Goal: Task Accomplishment & Management: Use online tool/utility

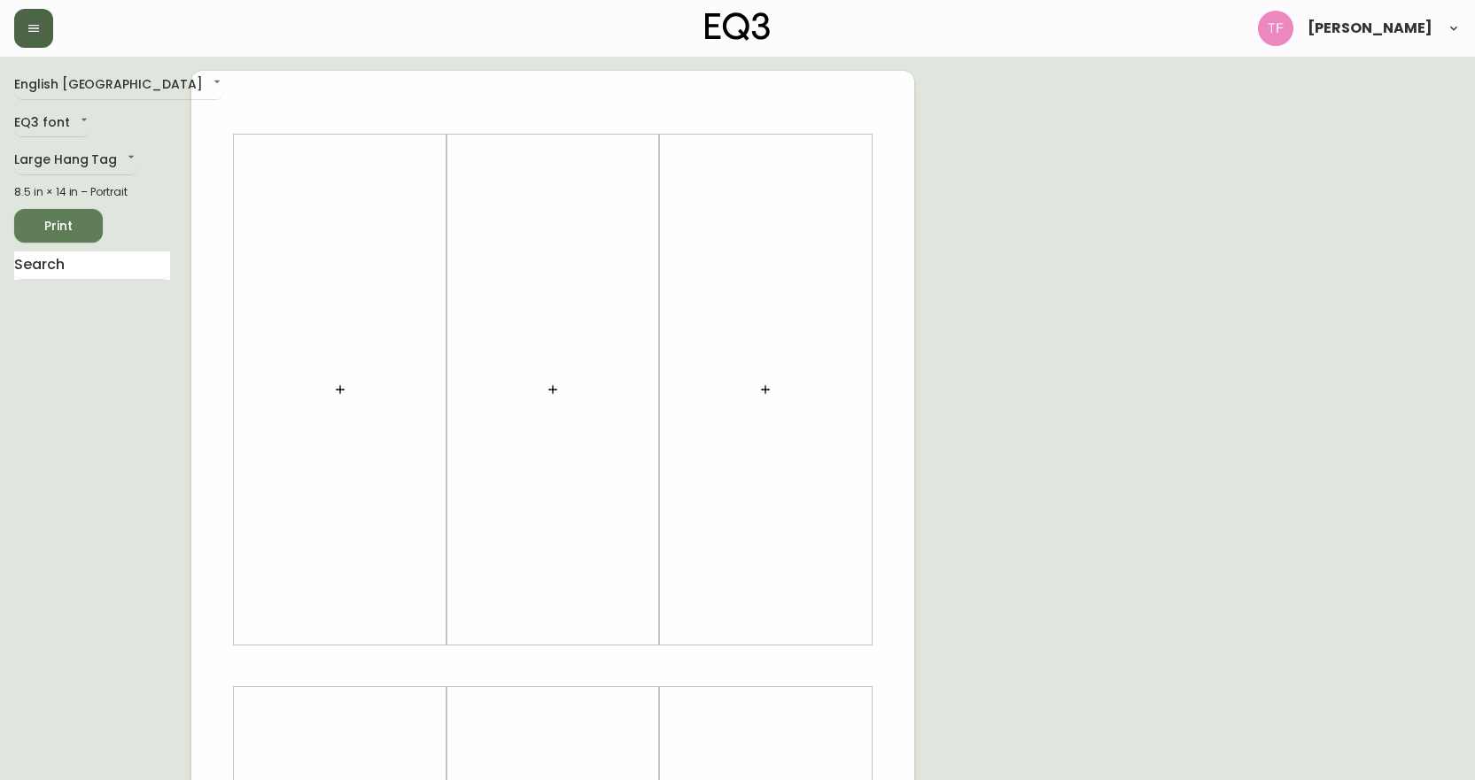
click at [35, 38] on button "button" at bounding box center [33, 28] width 39 height 39
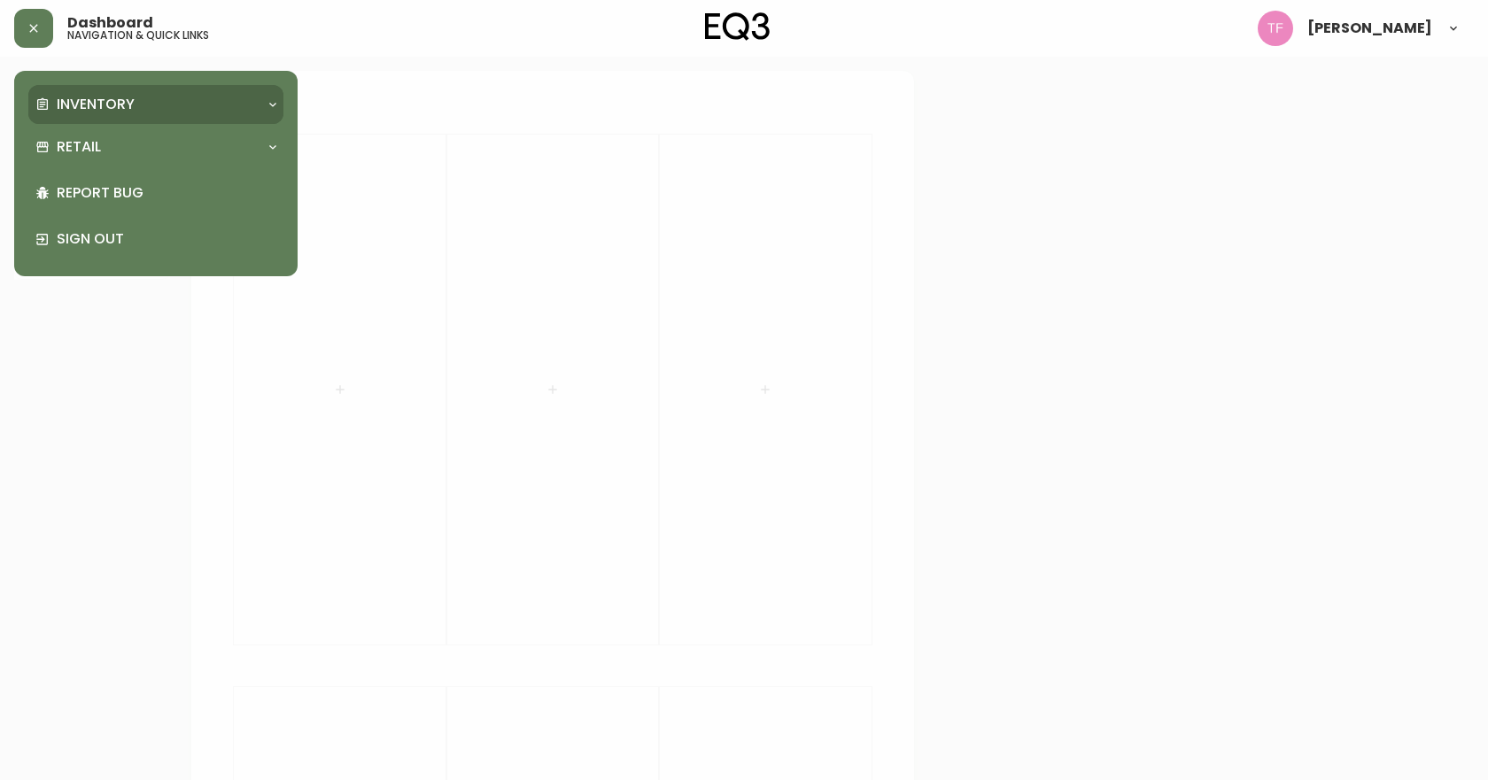
click at [69, 113] on p "Inventory" at bounding box center [96, 104] width 78 height 19
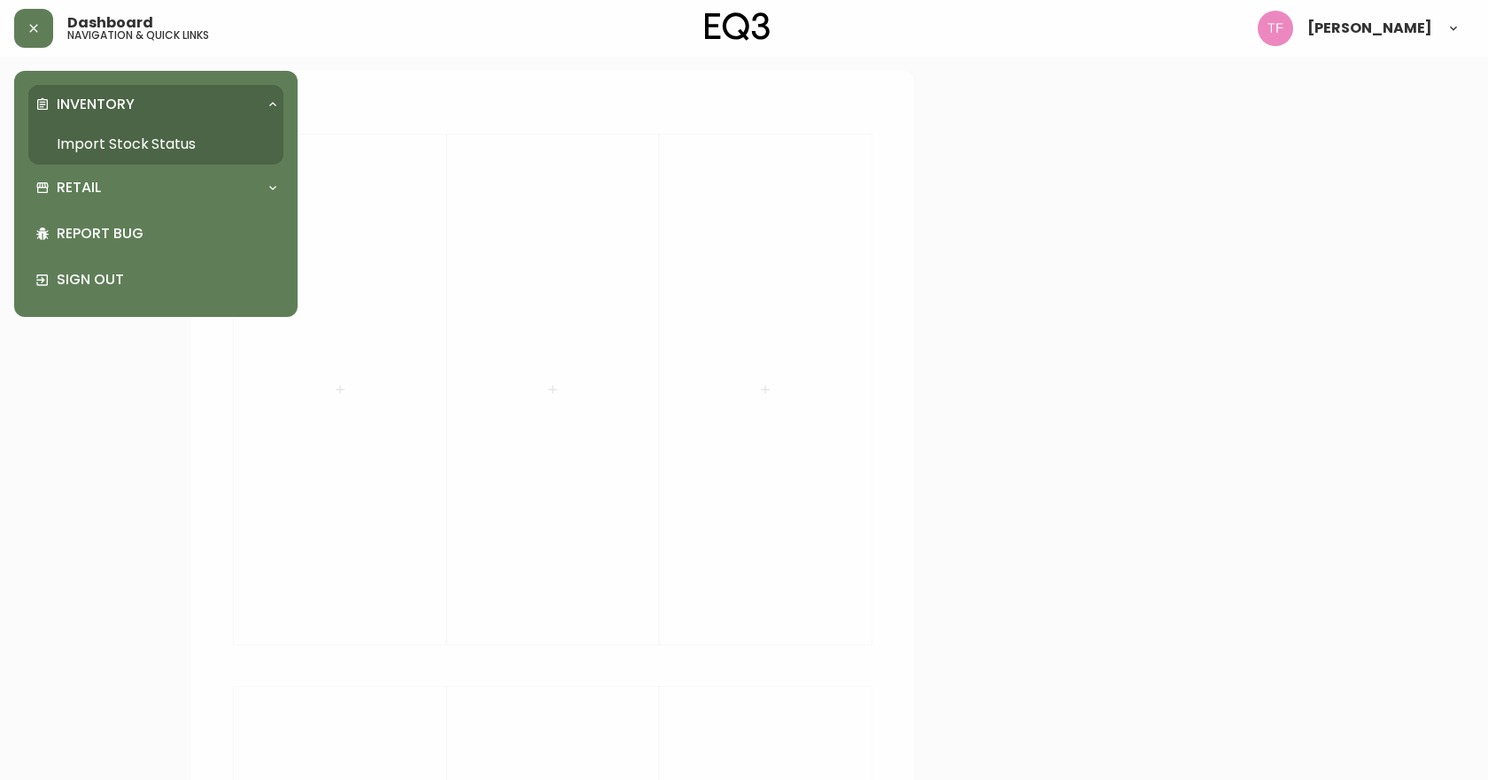
click at [93, 144] on link "Import Stock Status" at bounding box center [155, 144] width 255 height 41
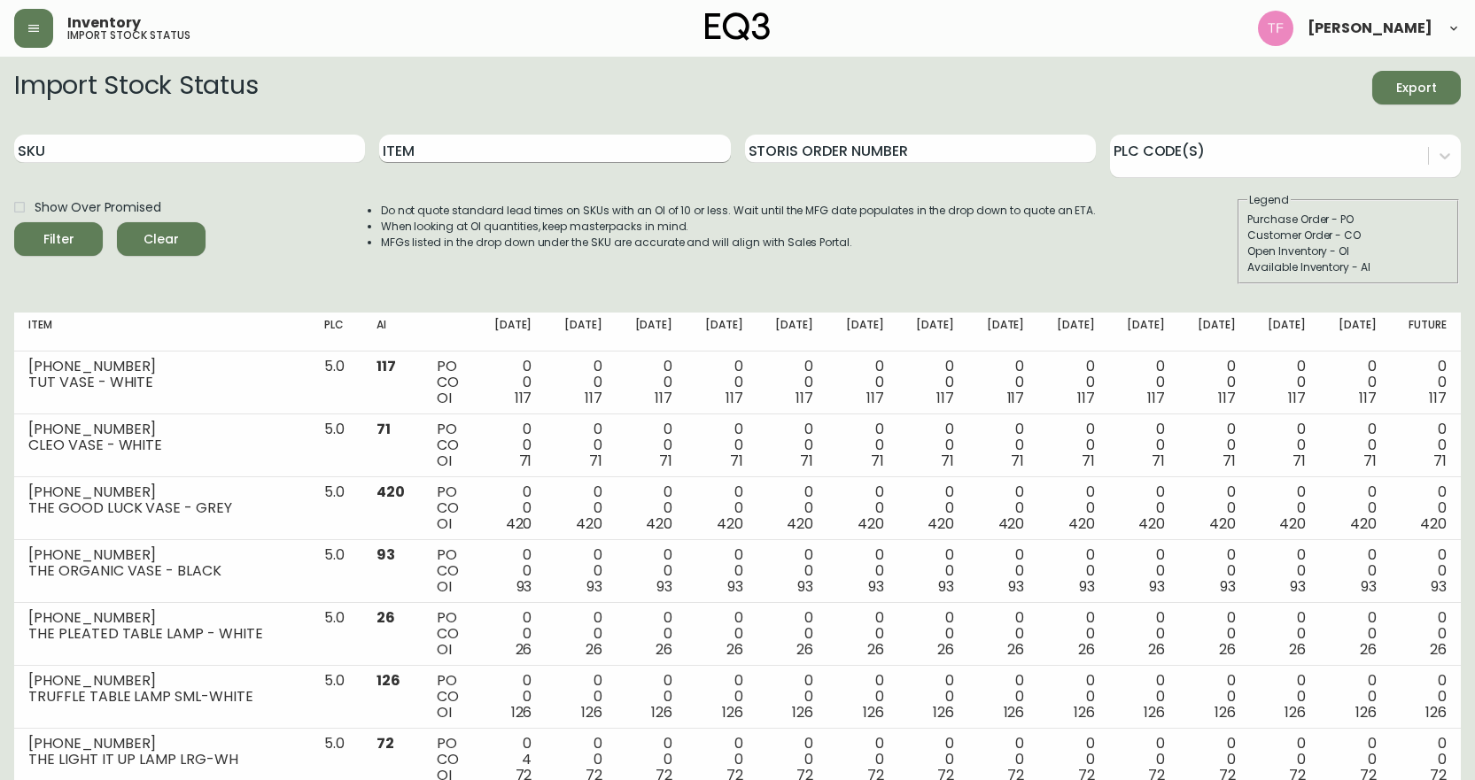
click at [437, 148] on input "Item" at bounding box center [554, 149] width 351 height 28
type input "PLACE"
click at [14, 222] on button "Filter" at bounding box center [58, 239] width 89 height 34
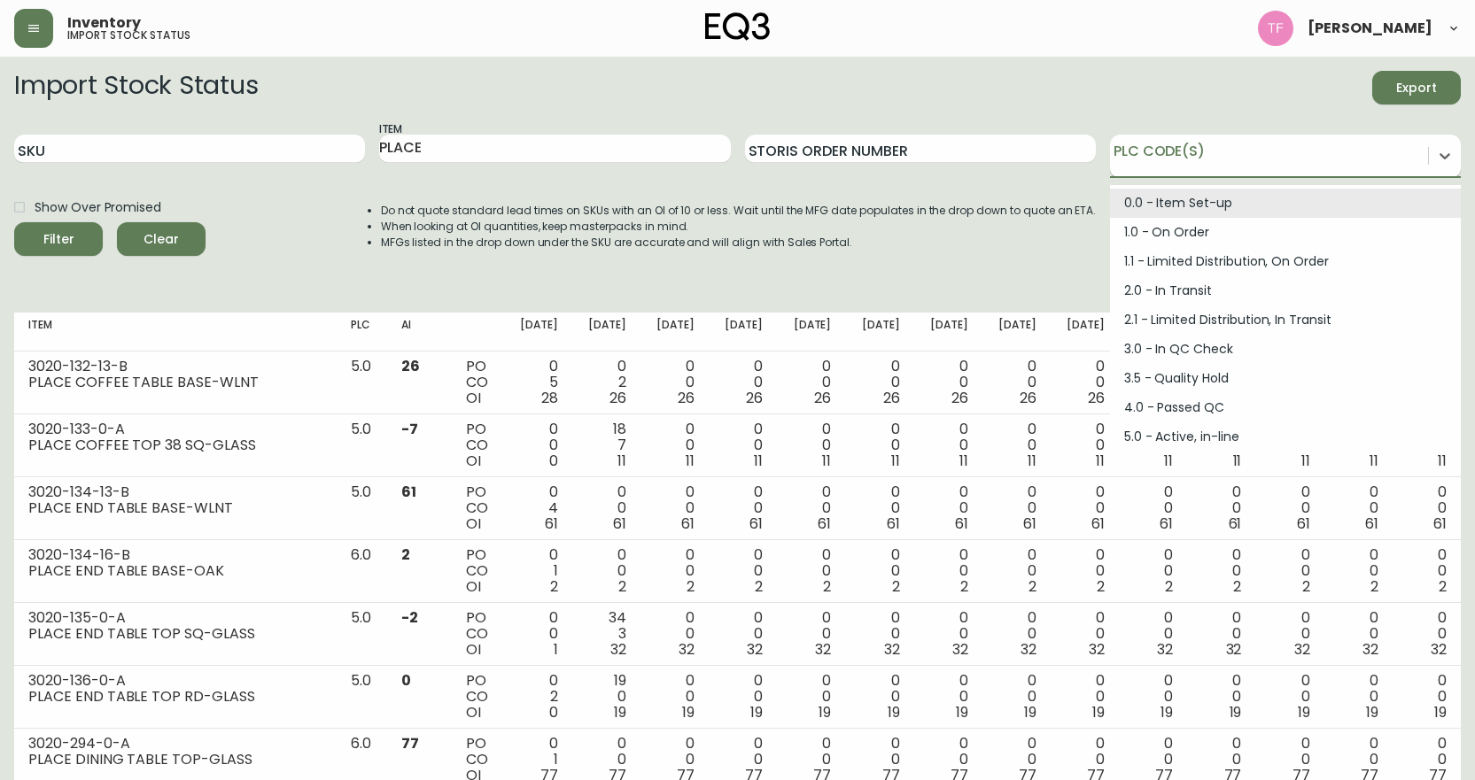
click at [1226, 141] on div at bounding box center [1269, 153] width 318 height 27
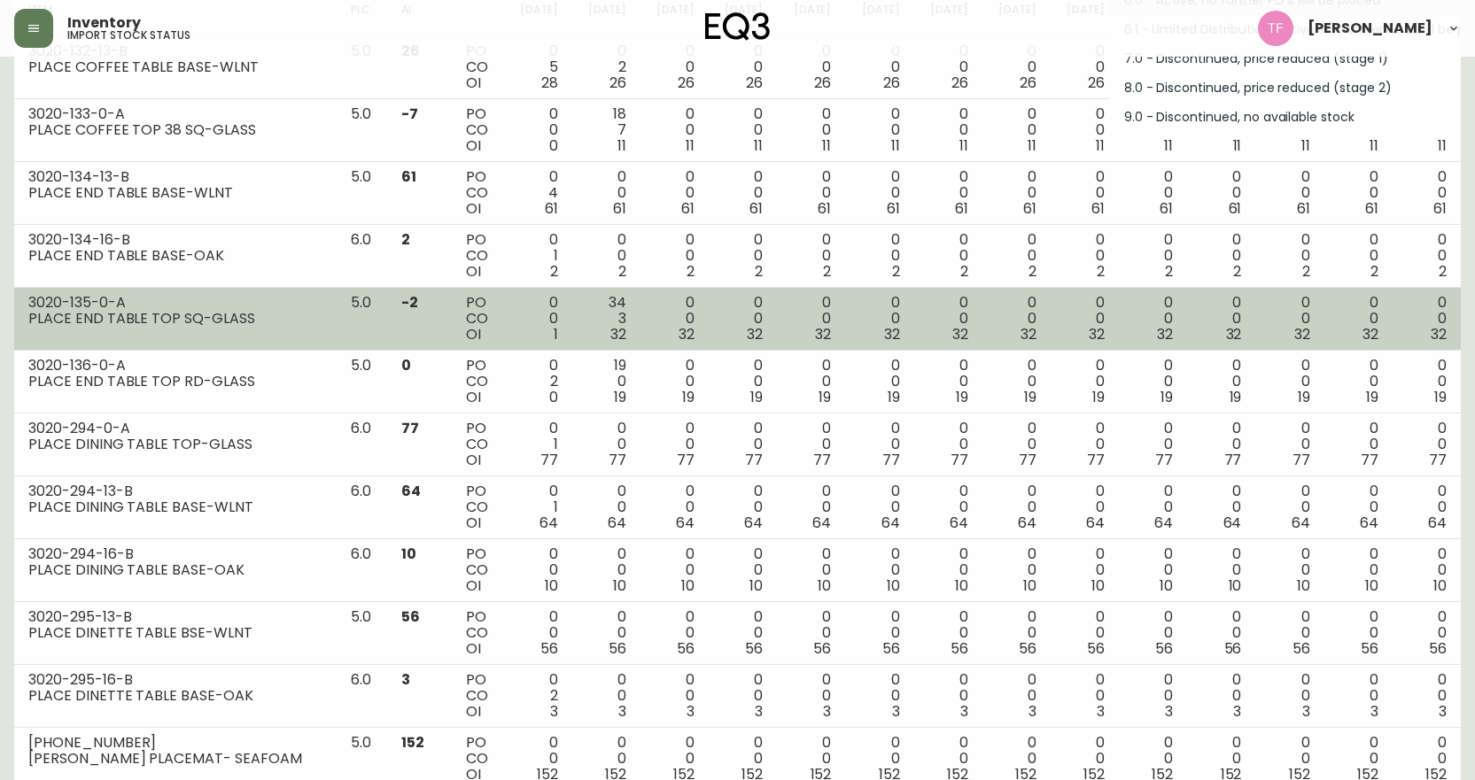
scroll to position [57, 0]
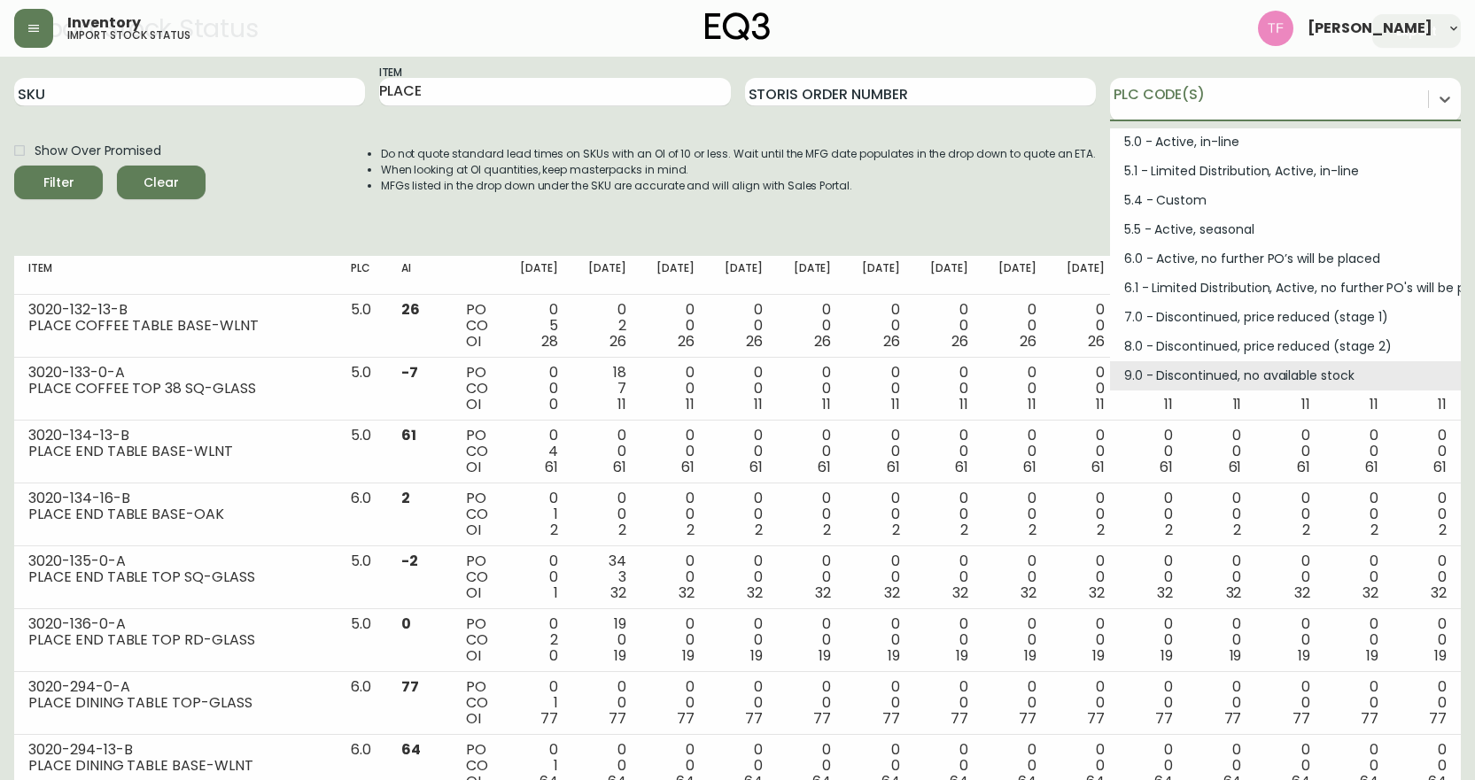
click at [720, 198] on div "Do not quote standard lead times on SKUs with an OI of 10 or less. Wait until t…" at bounding box center [720, 182] width 751 height 92
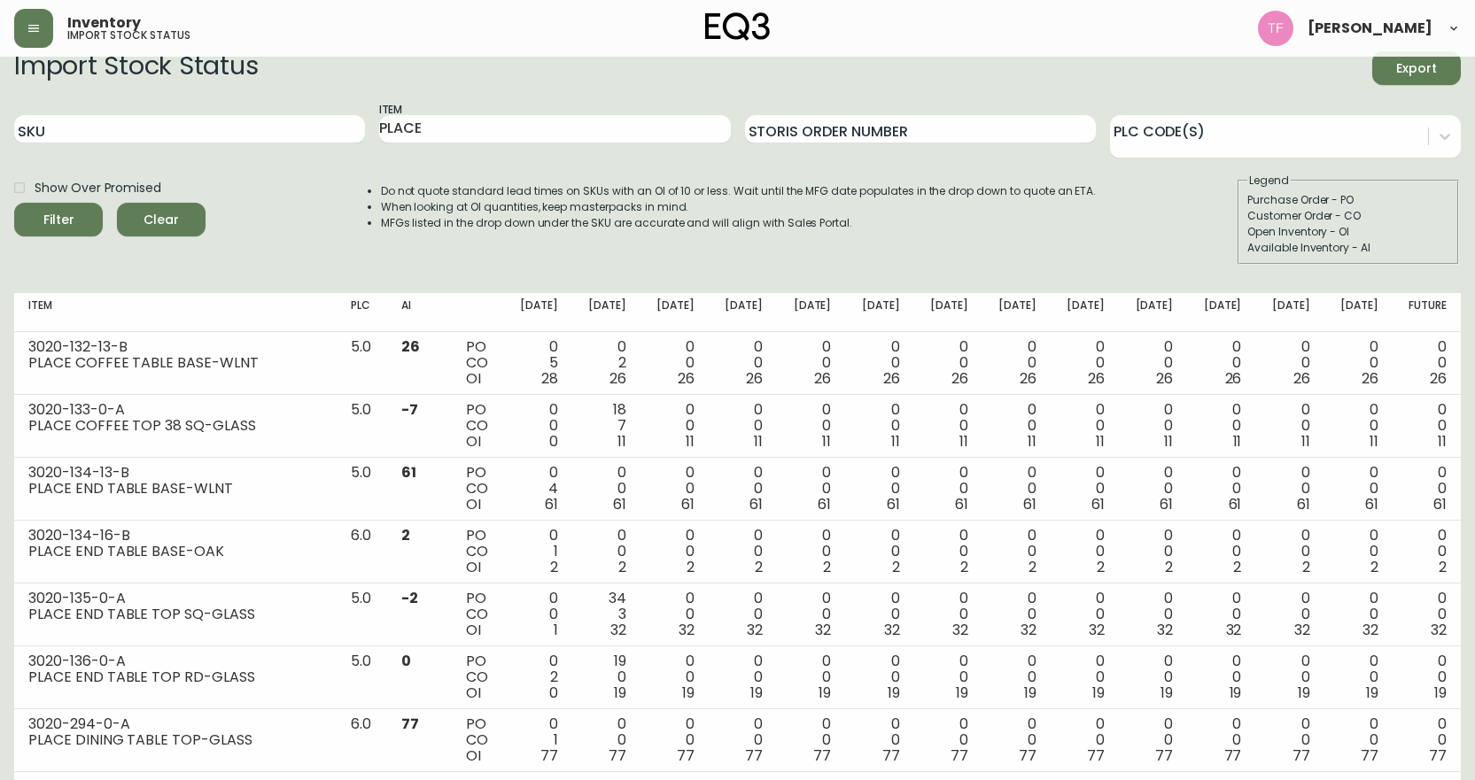
scroll to position [0, 0]
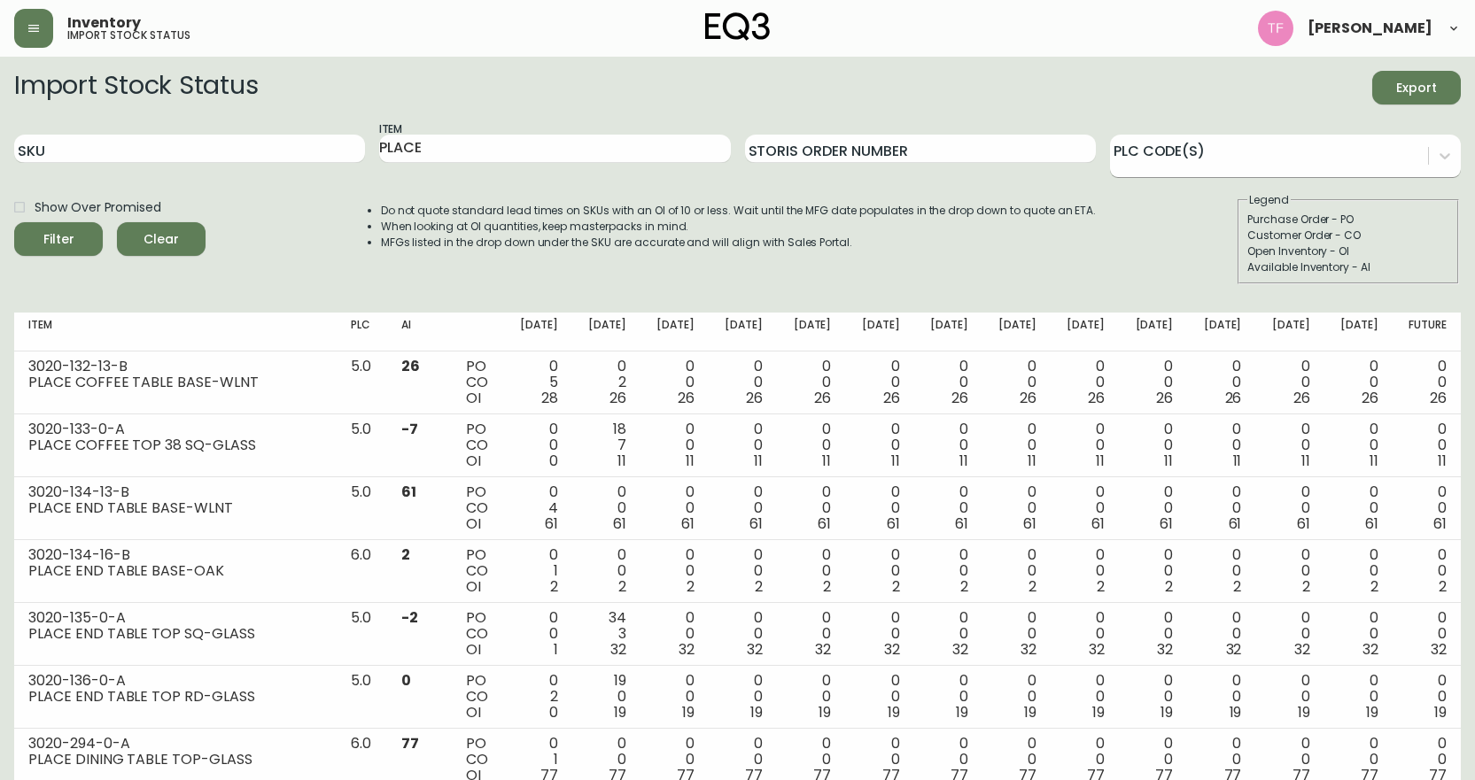
click at [1295, 168] on div at bounding box center [1285, 156] width 351 height 43
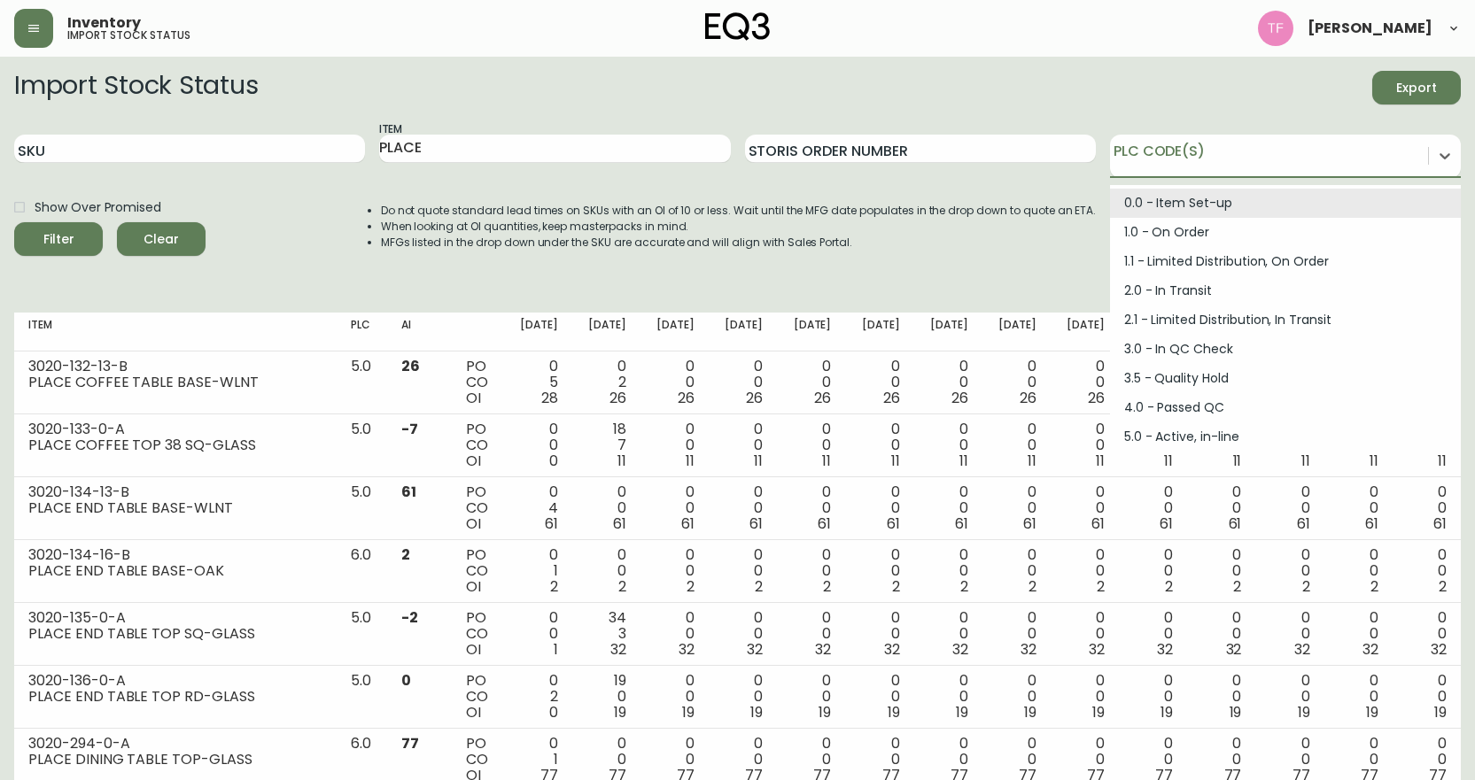
click at [845, 264] on div "Do not quote standard lead times on SKUs with an OI of 10 or less. Wait until t…" at bounding box center [720, 238] width 751 height 92
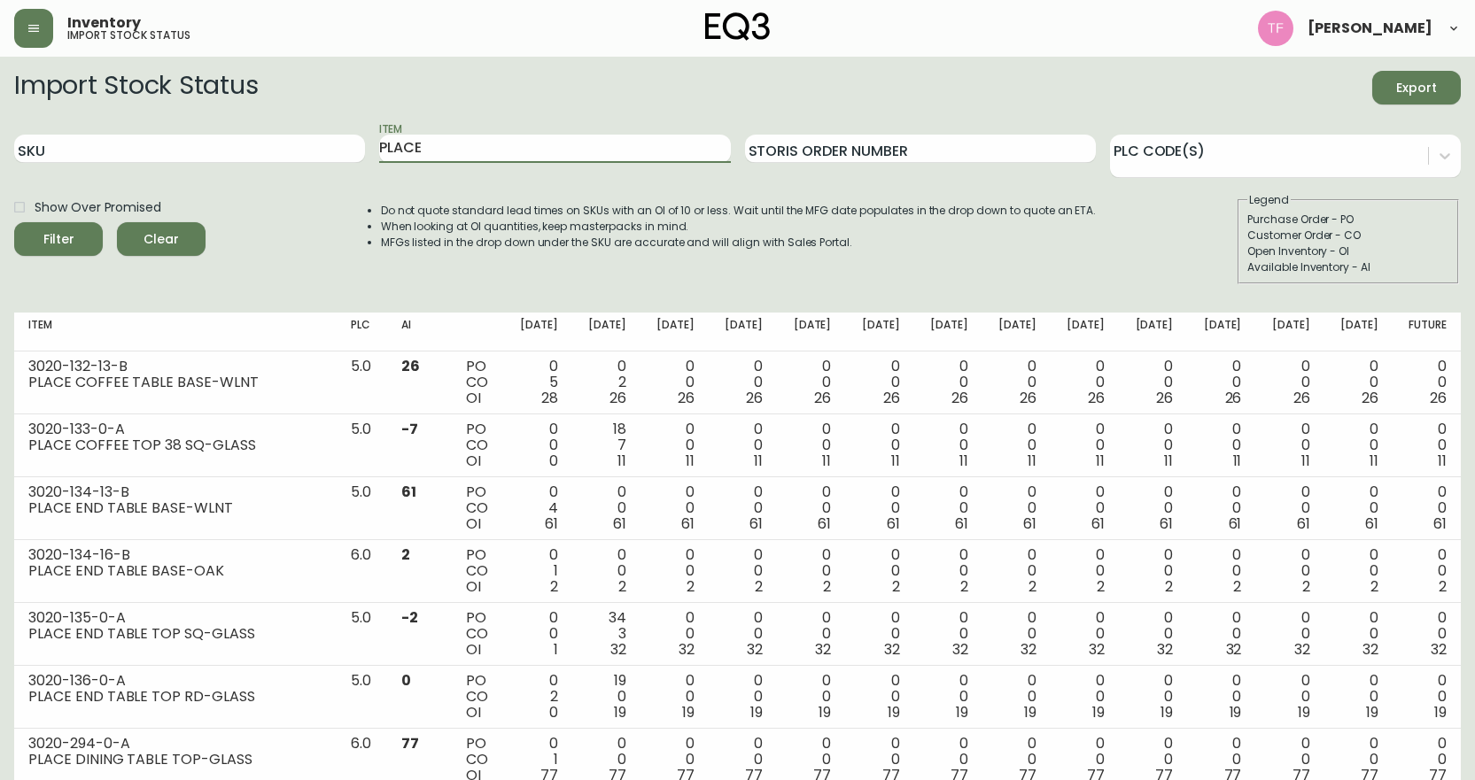
drag, startPoint x: 518, startPoint y: 145, endPoint x: 330, endPoint y: 236, distance: 209.2
click at [330, 236] on form "Import Stock Status Export SKU Item PLACE Storis Order Number PLC Code(s) Show …" at bounding box center [737, 177] width 1447 height 213
click at [14, 222] on button "Filter" at bounding box center [58, 239] width 89 height 34
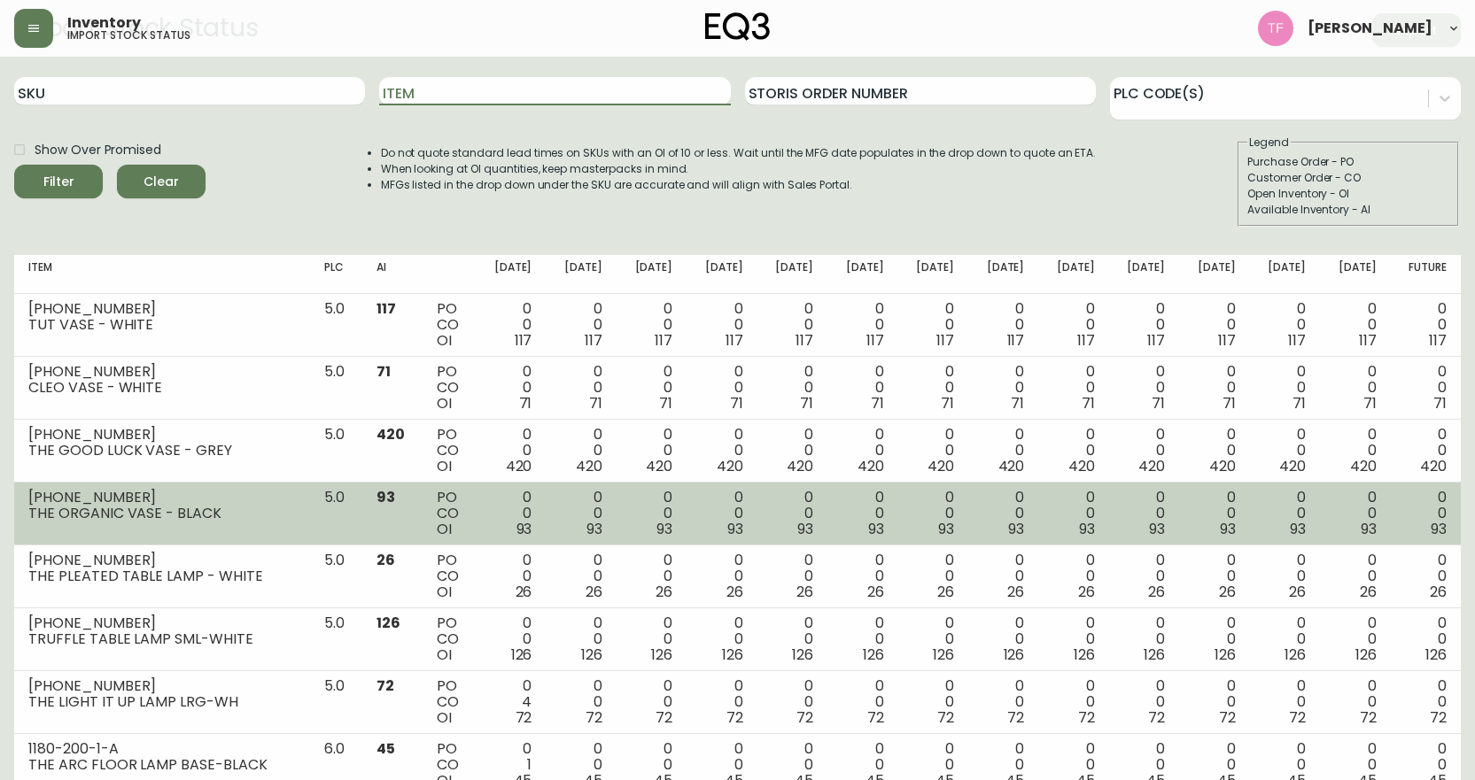
scroll to position [89, 0]
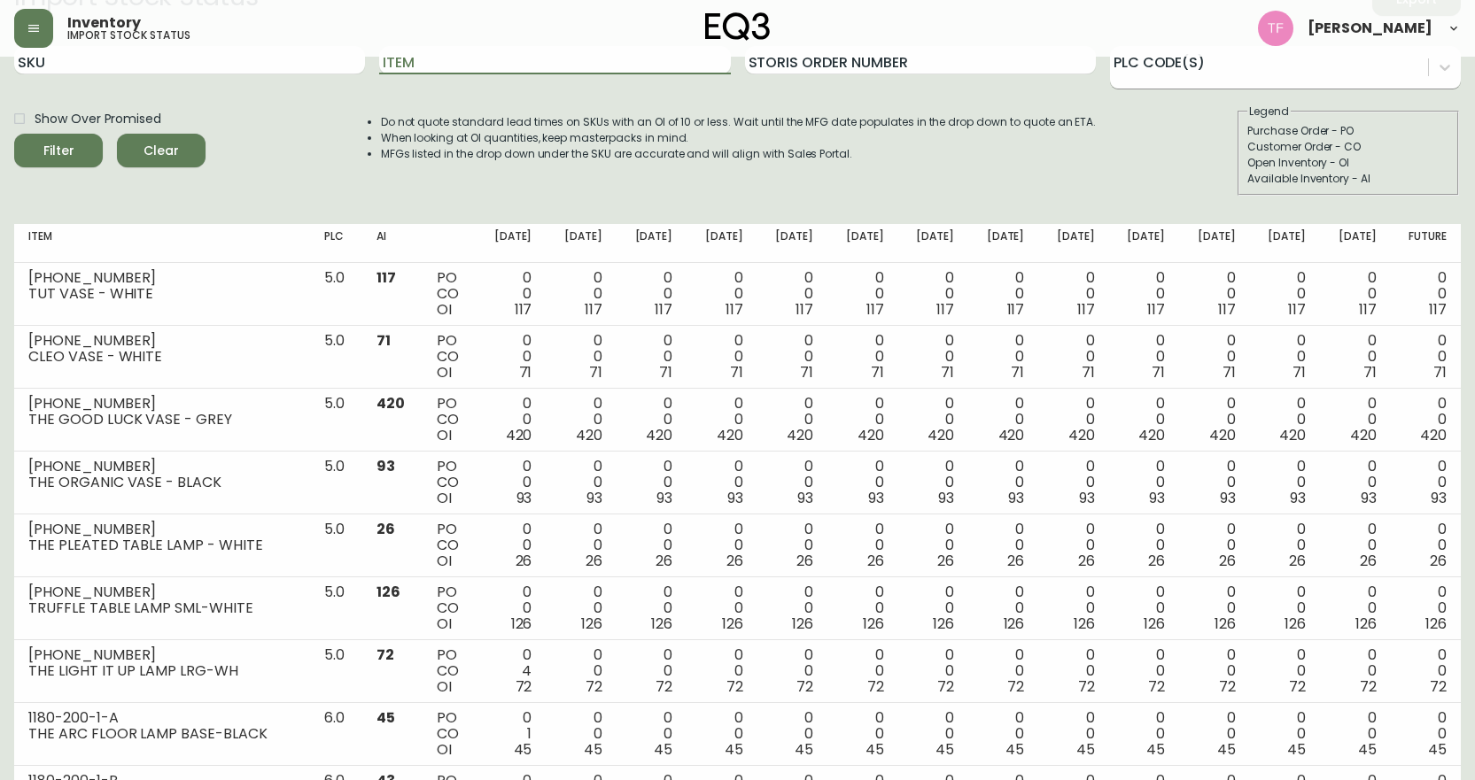
click at [1363, 69] on div at bounding box center [1269, 64] width 318 height 27
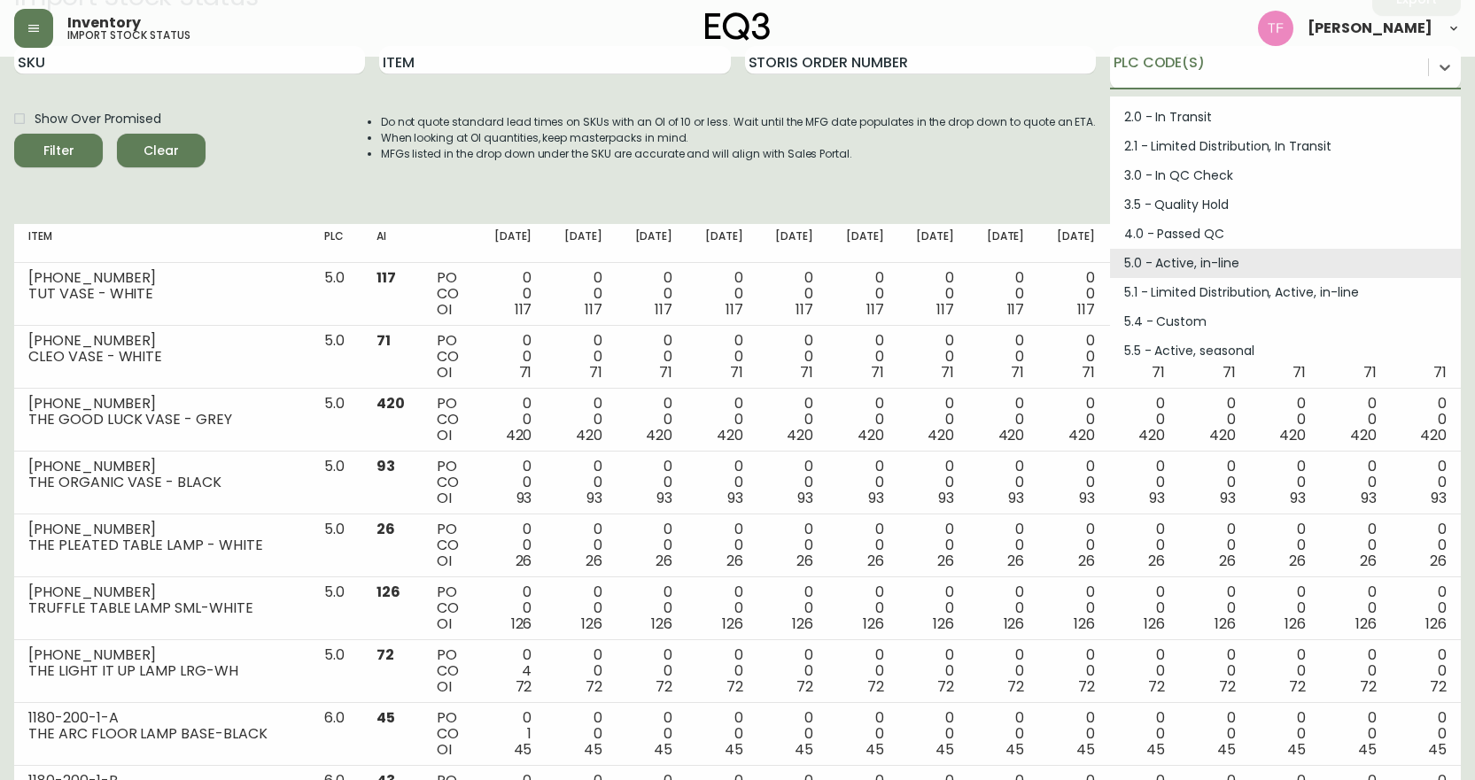
scroll to position [177, 0]
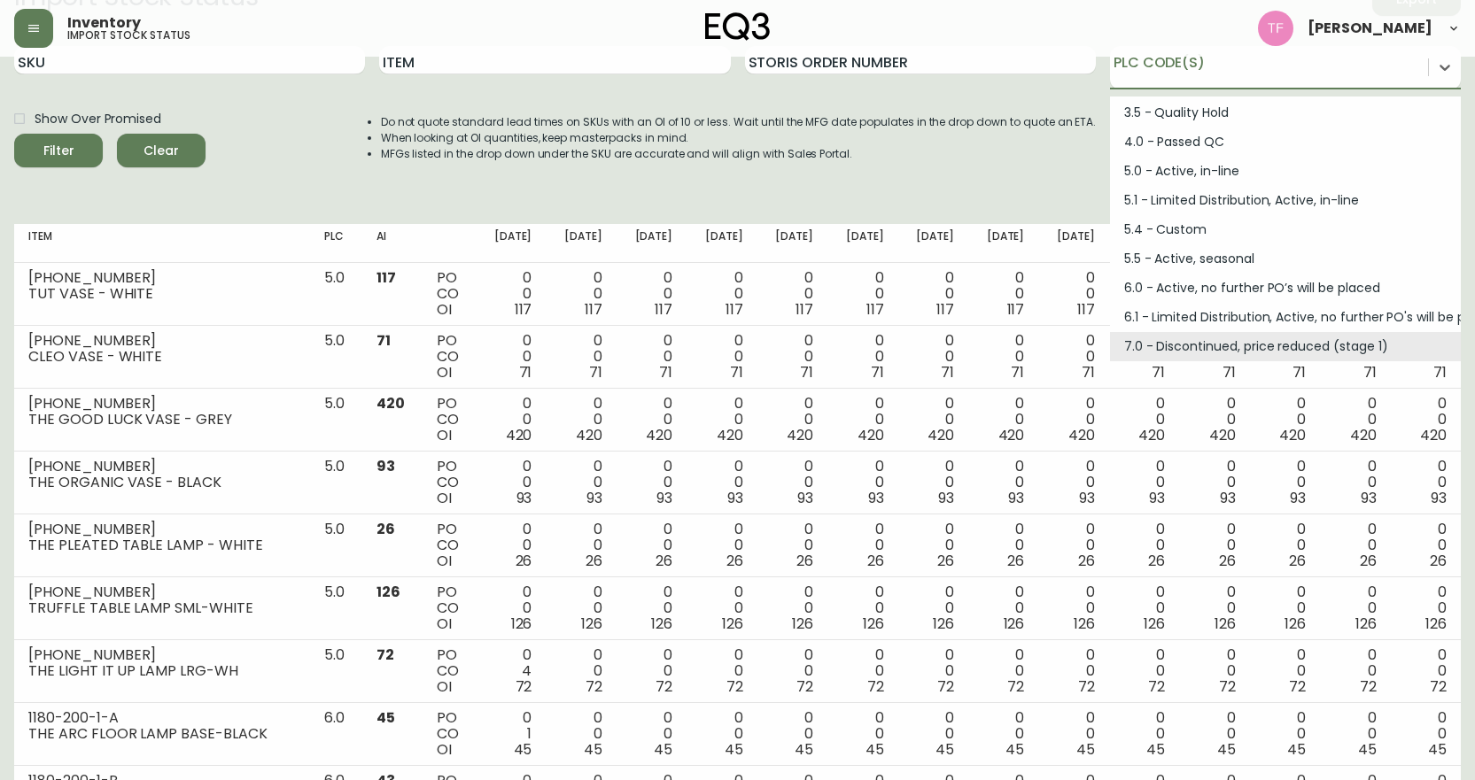
click at [1152, 337] on div "7.0 - Discontinued, price reduced (stage 1)" at bounding box center [1285, 346] width 351 height 29
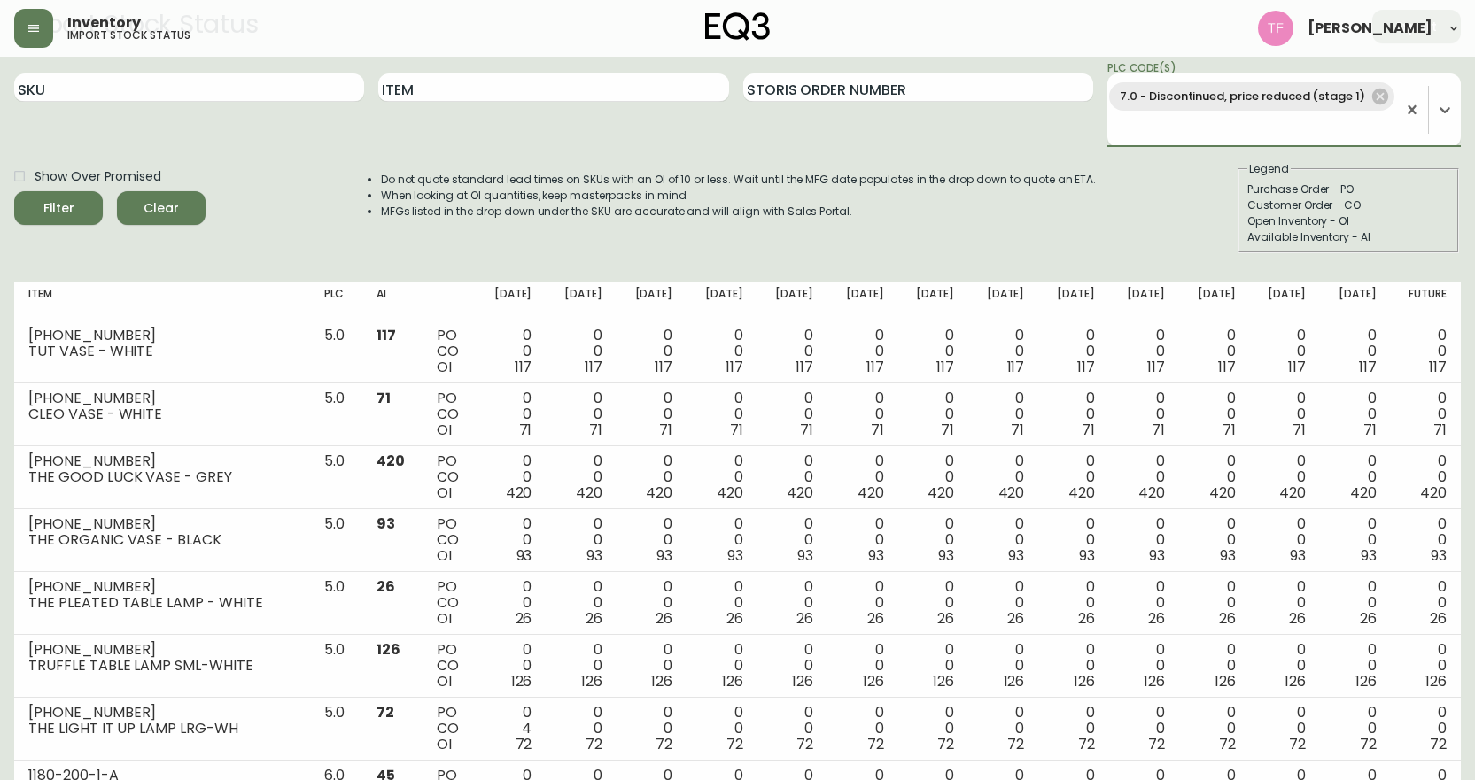
scroll to position [30, 0]
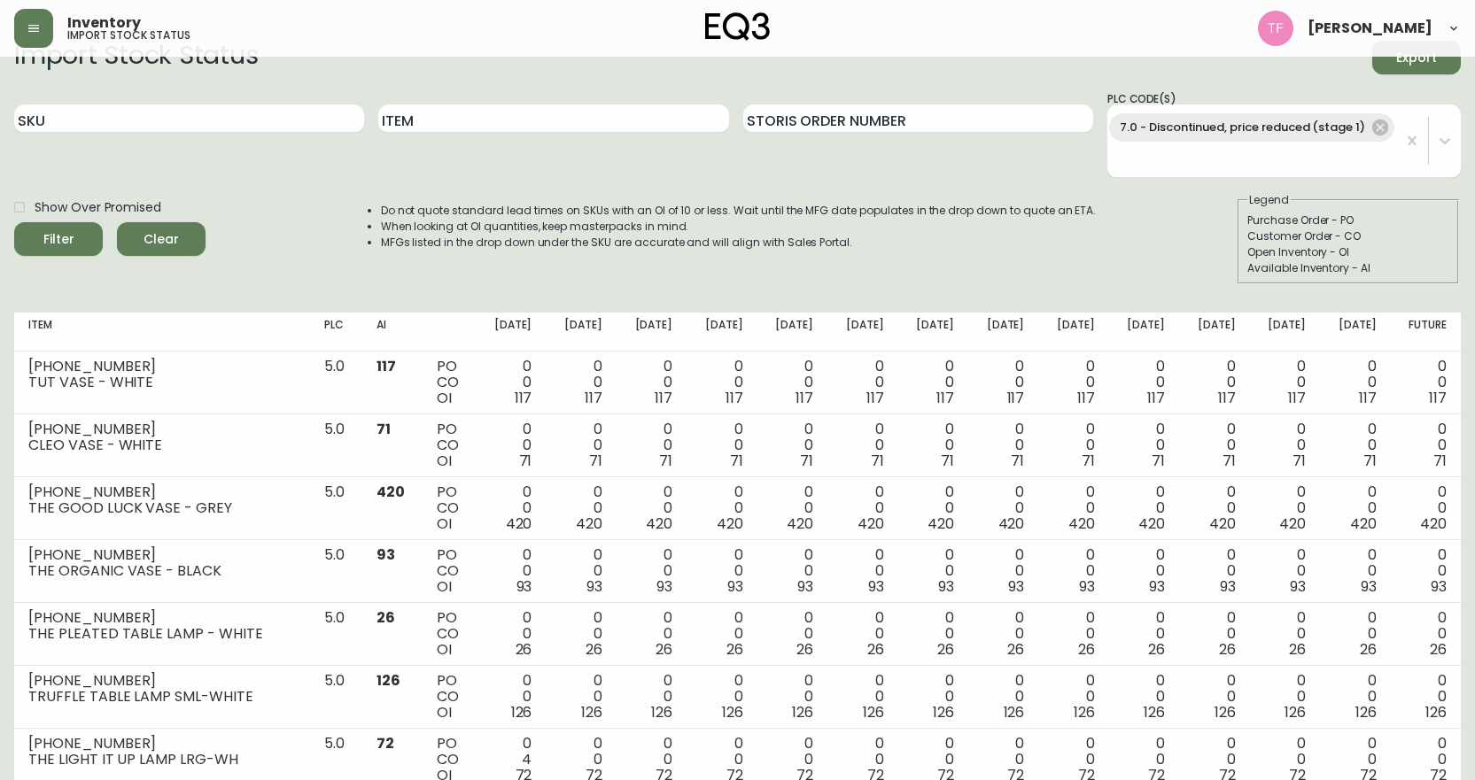
click at [1102, 208] on div "Show Over Promised Filter Clear Do not quote standard lead times on SKUs with a…" at bounding box center [737, 238] width 1447 height 92
click at [1166, 152] on div "7.0 - Discontinued, price reduced (stage 1)" at bounding box center [1251, 141] width 289 height 62
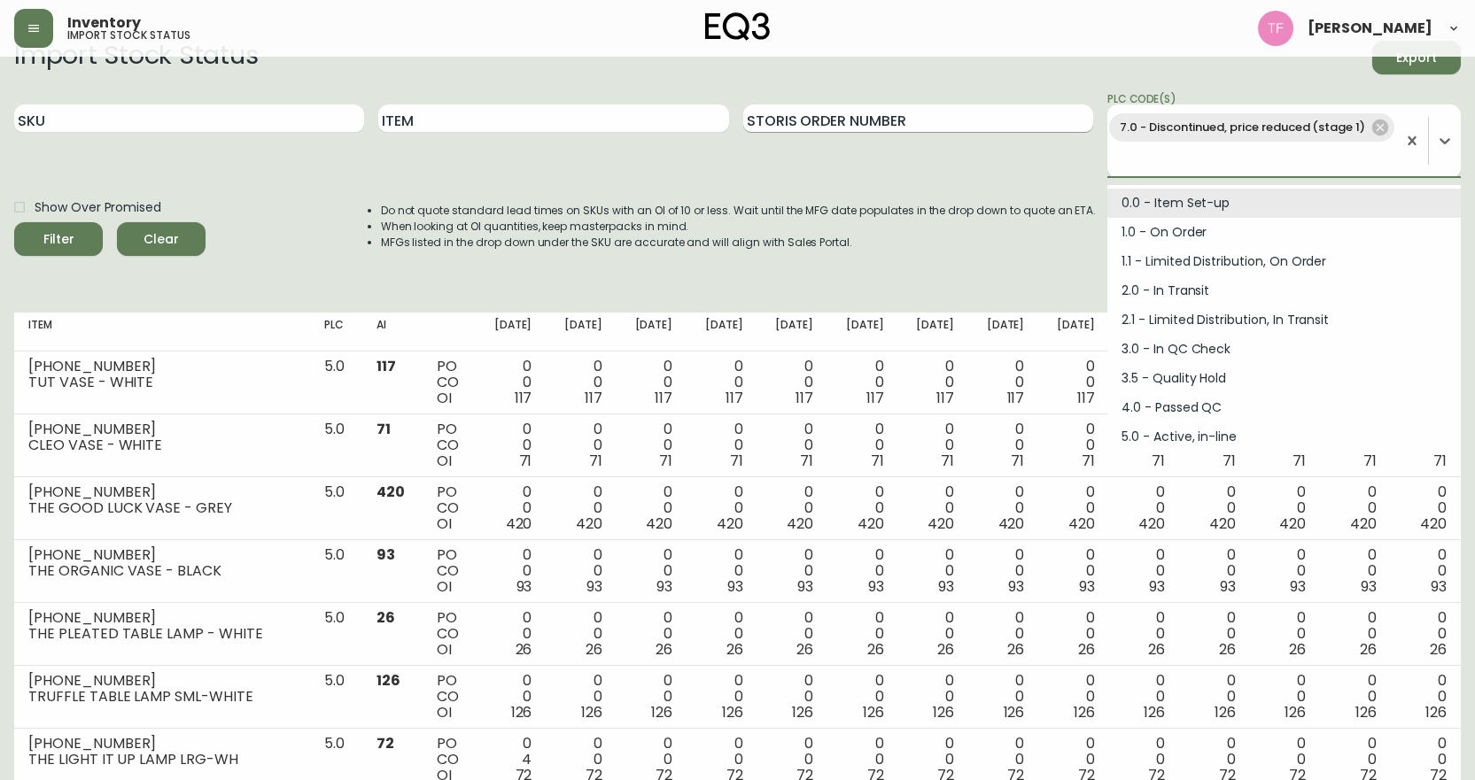
click at [926, 120] on input "Storis Order Number" at bounding box center [918, 119] width 350 height 28
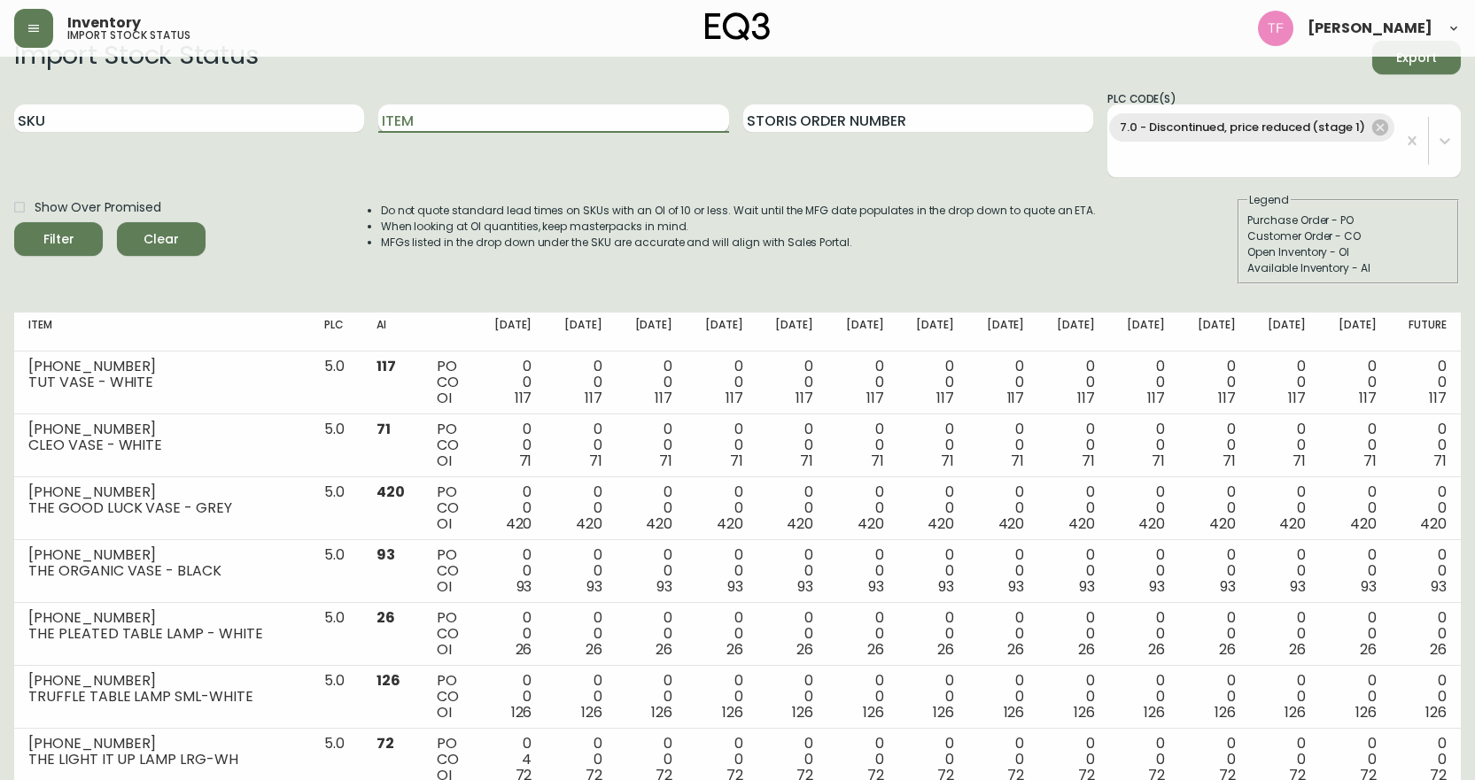
click at [594, 107] on input "Item" at bounding box center [553, 119] width 350 height 28
type input "A"
click at [14, 222] on button "Filter" at bounding box center [58, 239] width 89 height 34
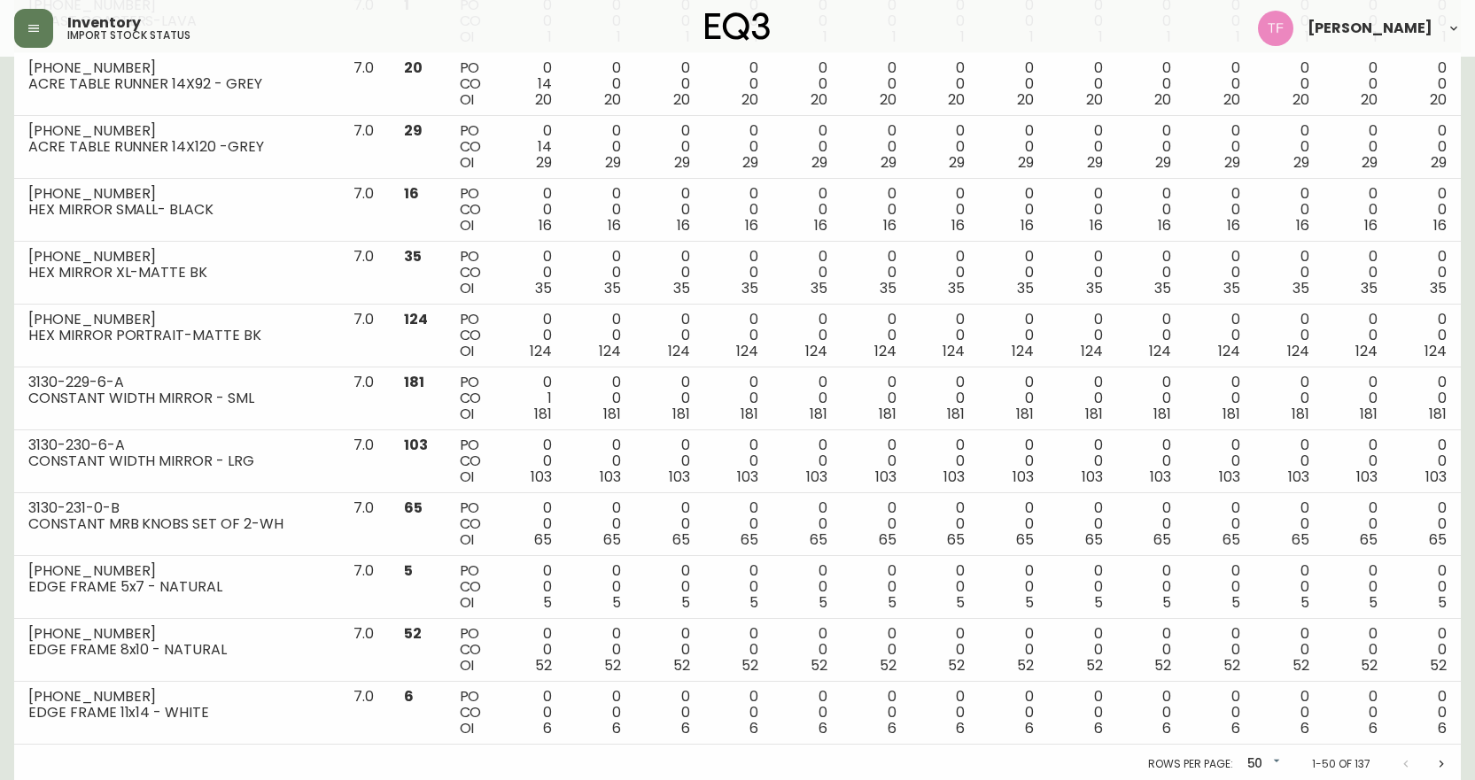
scroll to position [2785, 0]
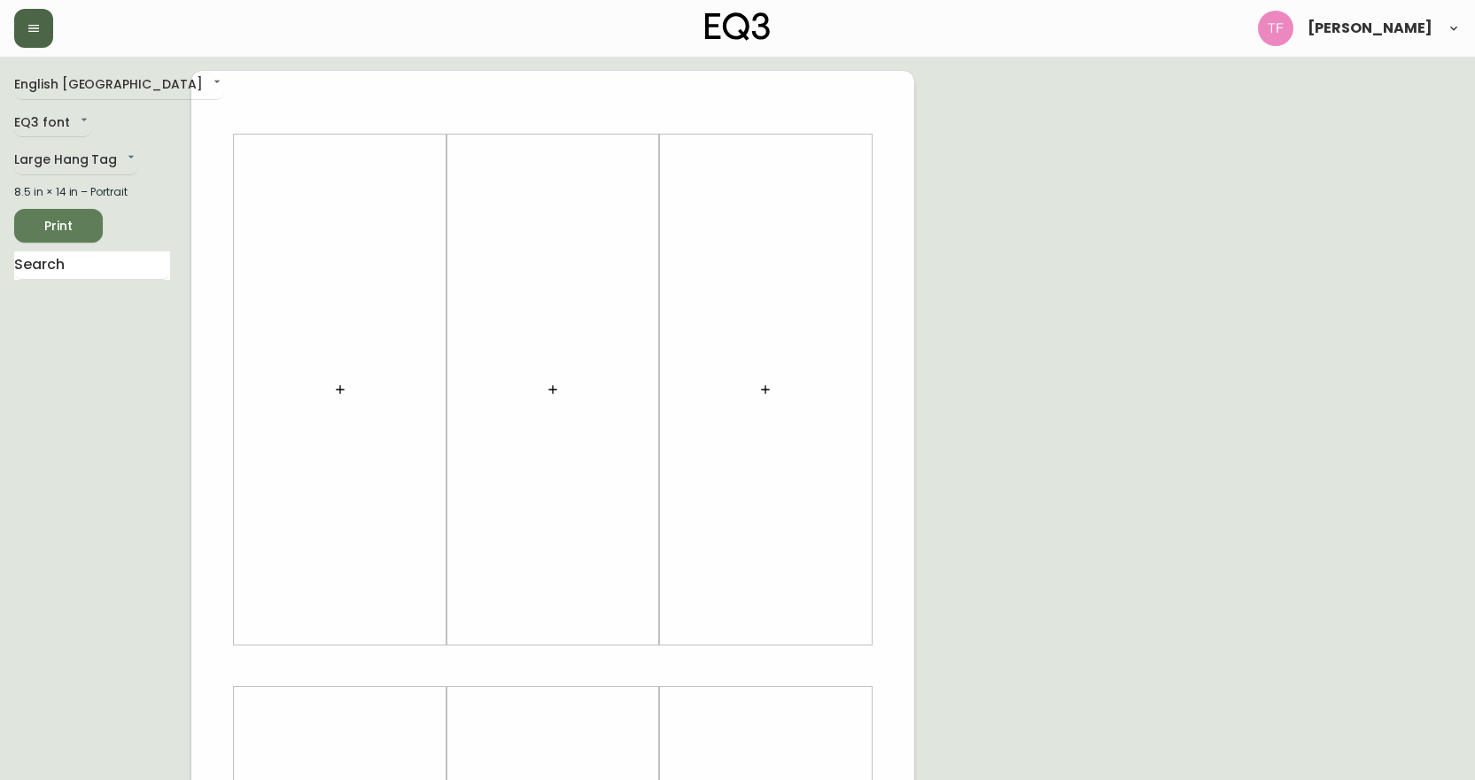
click at [26, 11] on button "button" at bounding box center [33, 28] width 39 height 39
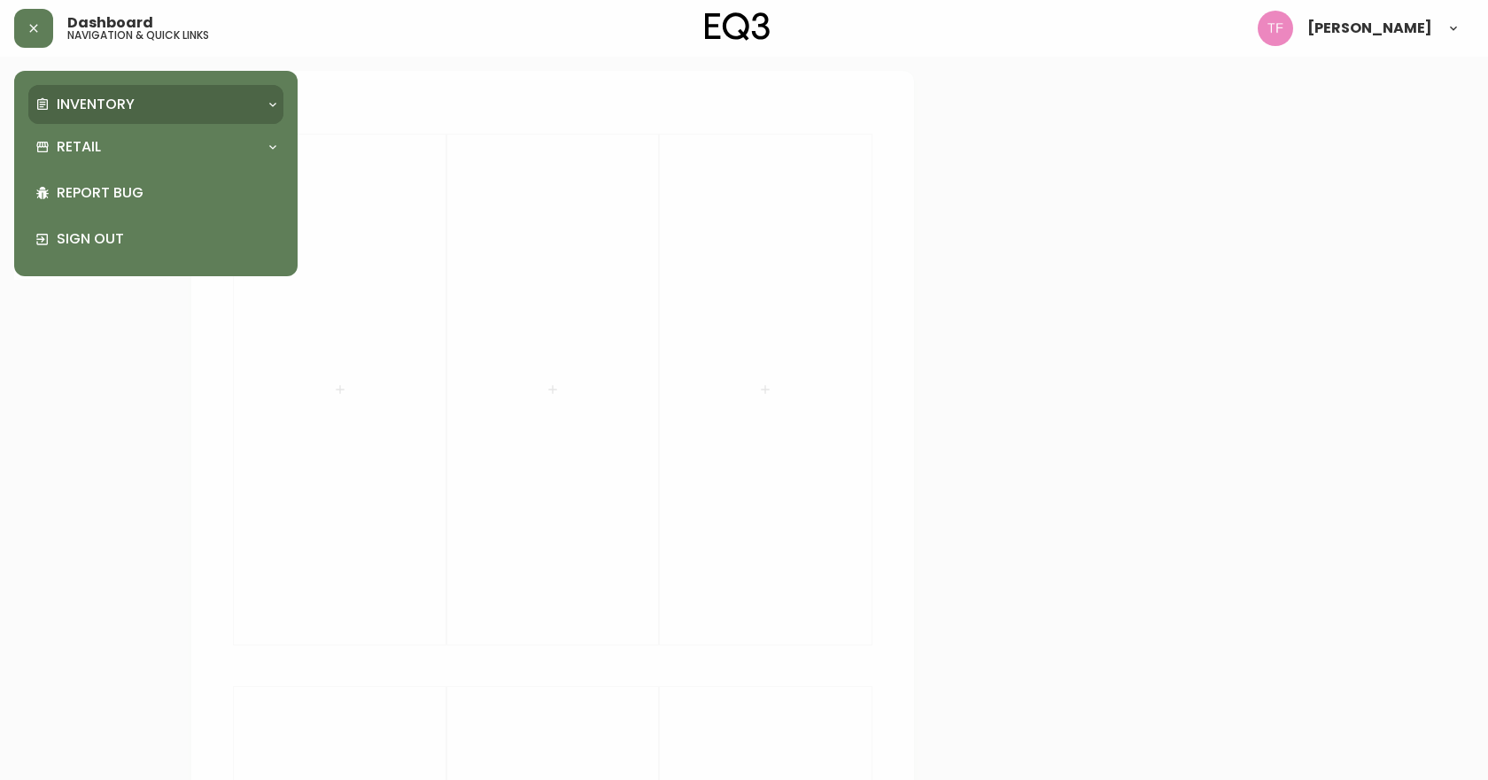
click at [89, 103] on p "Inventory" at bounding box center [96, 104] width 78 height 19
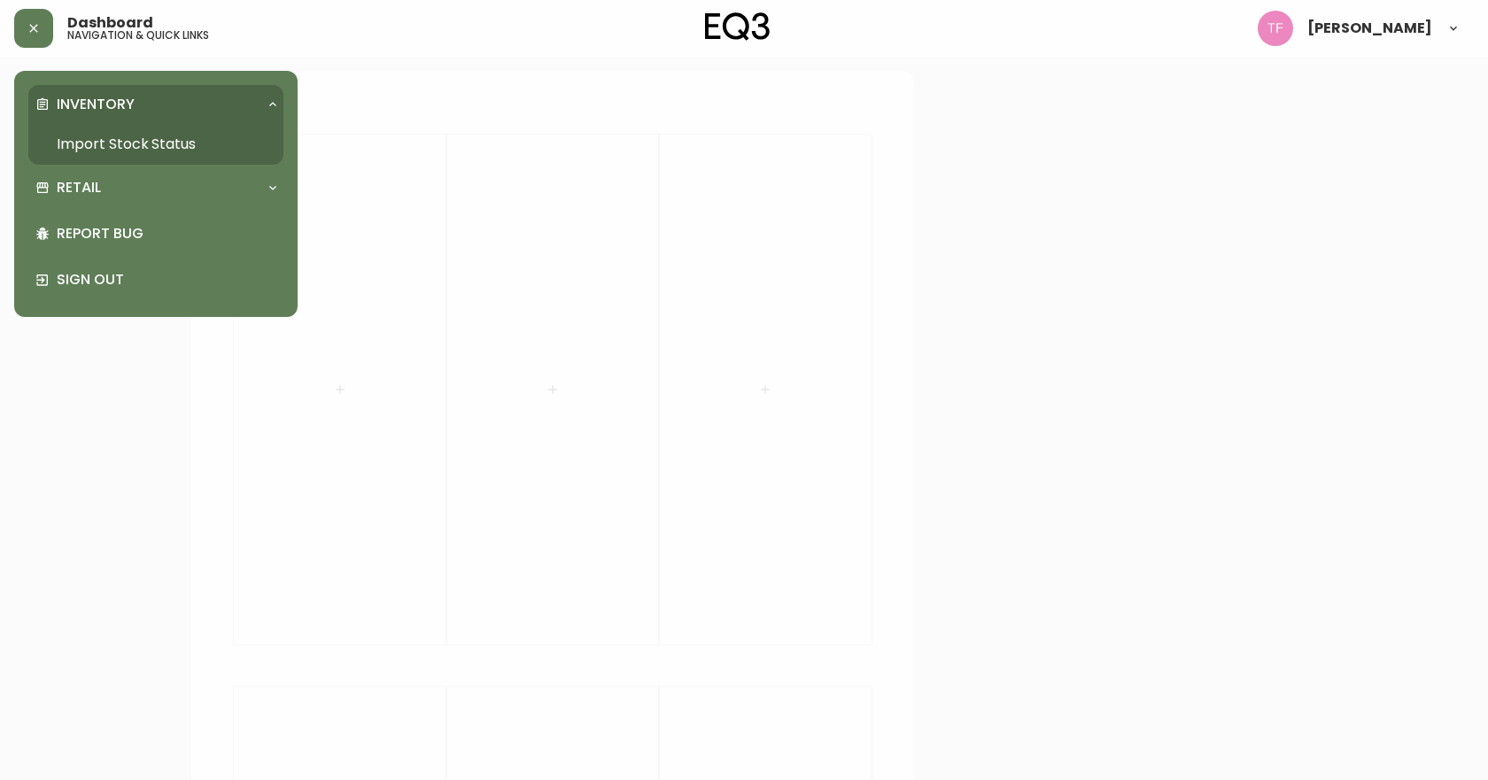
click at [128, 137] on link "Import Stock Status" at bounding box center [155, 144] width 255 height 41
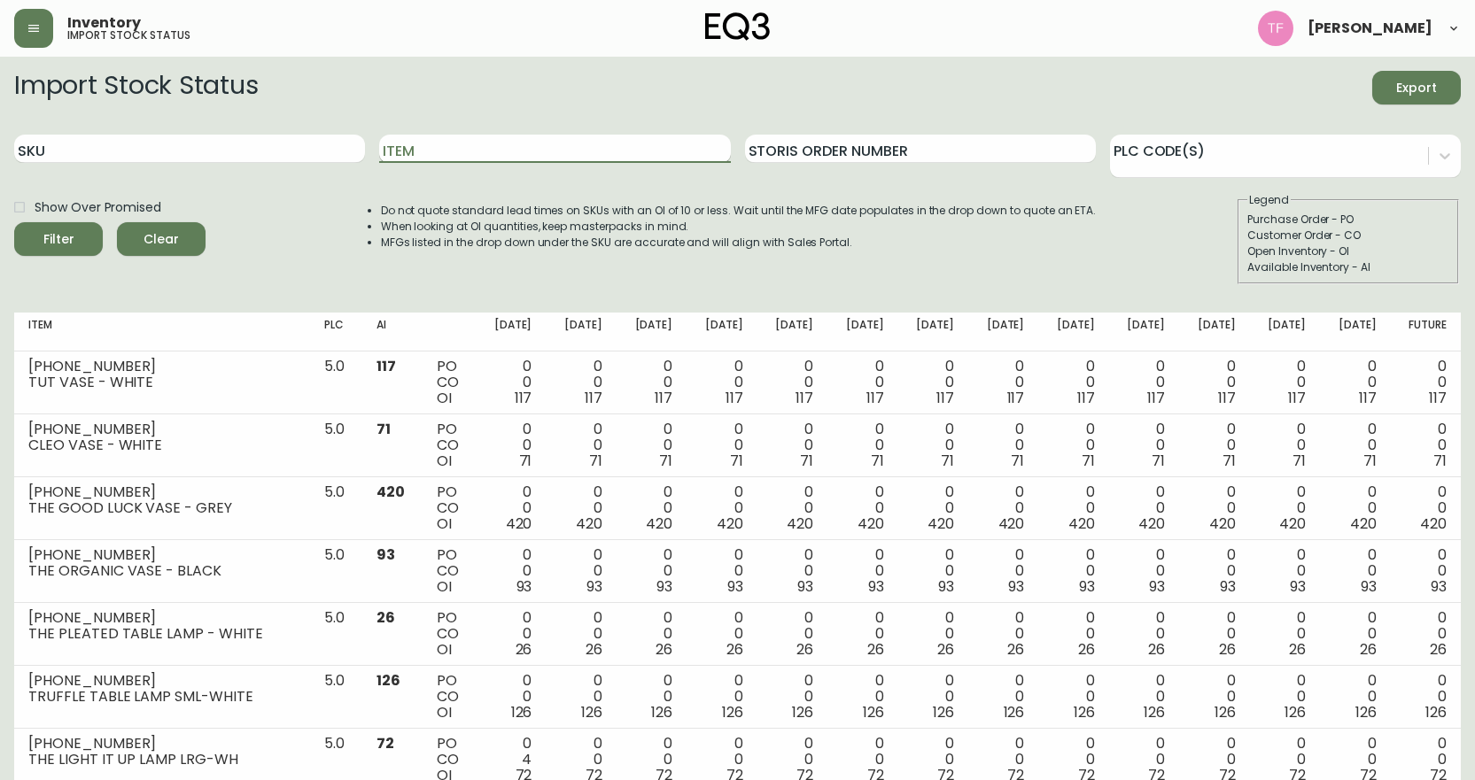
click at [477, 153] on input "Item" at bounding box center [554, 149] width 351 height 28
type input "OLA"
click at [14, 222] on button "Filter" at bounding box center [58, 239] width 89 height 34
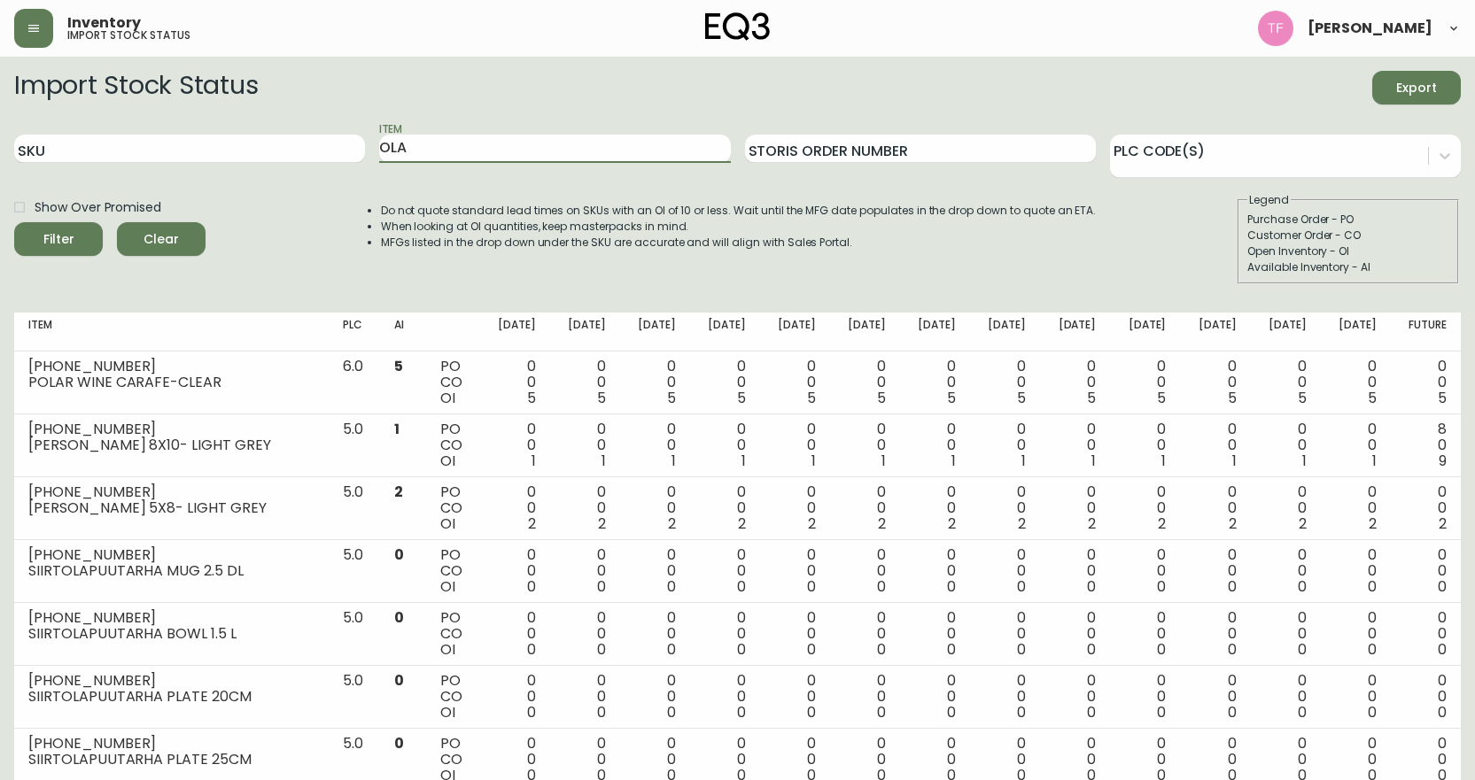
drag, startPoint x: 462, startPoint y: 151, endPoint x: 248, endPoint y: 166, distance: 214.9
click at [248, 166] on div "SKU Item OLA Storis Order Number PLC Code(s)" at bounding box center [737, 149] width 1447 height 58
click at [35, 34] on icon "button" at bounding box center [34, 28] width 14 height 14
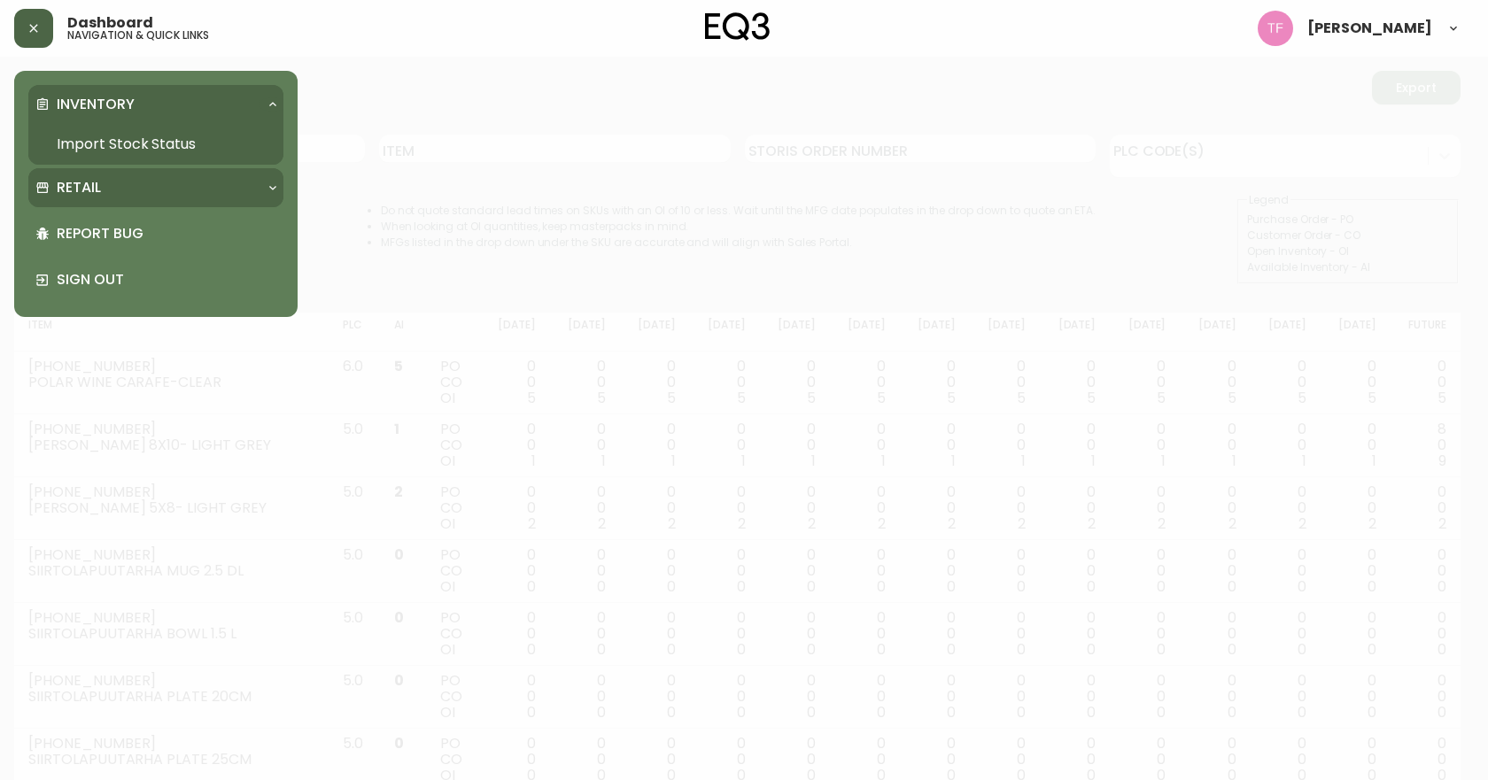
click at [126, 197] on div "Retail" at bounding box center [146, 187] width 223 height 19
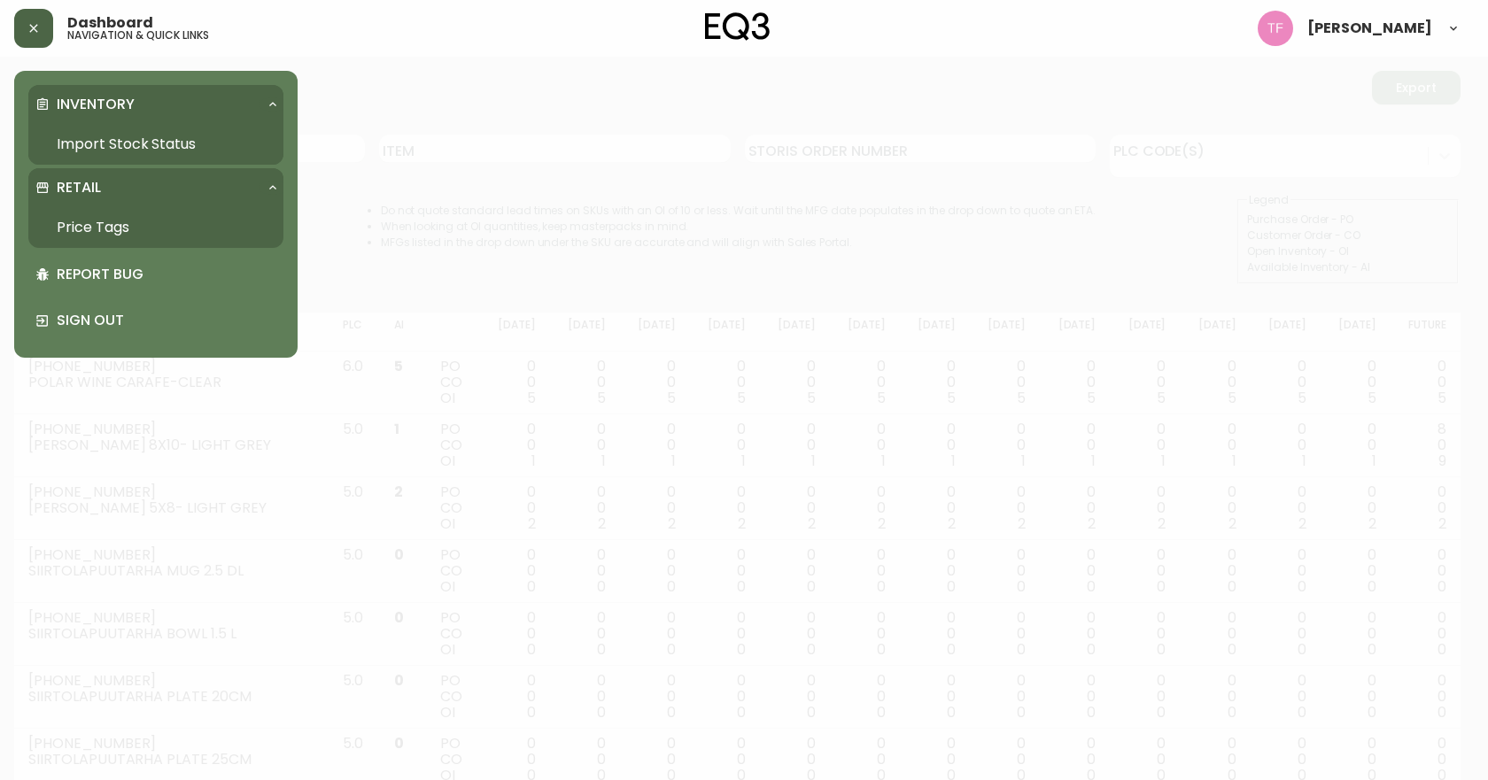
click at [155, 142] on link "Import Stock Status" at bounding box center [155, 144] width 255 height 41
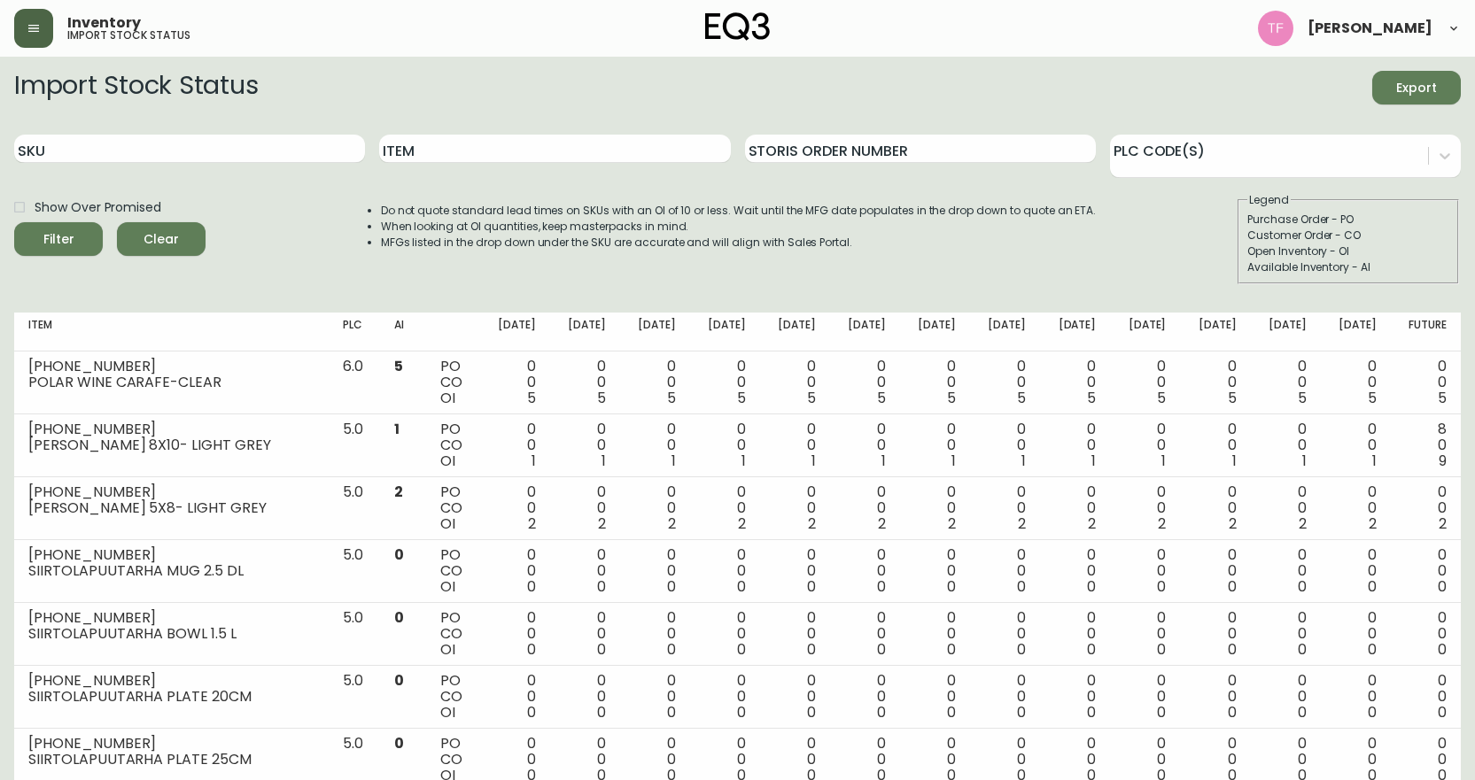
click at [609, 126] on div "Item" at bounding box center [554, 149] width 351 height 58
click at [617, 157] on input "Item" at bounding box center [554, 149] width 351 height 28
type input "FABRIC"
click at [14, 222] on button "Filter" at bounding box center [58, 239] width 89 height 34
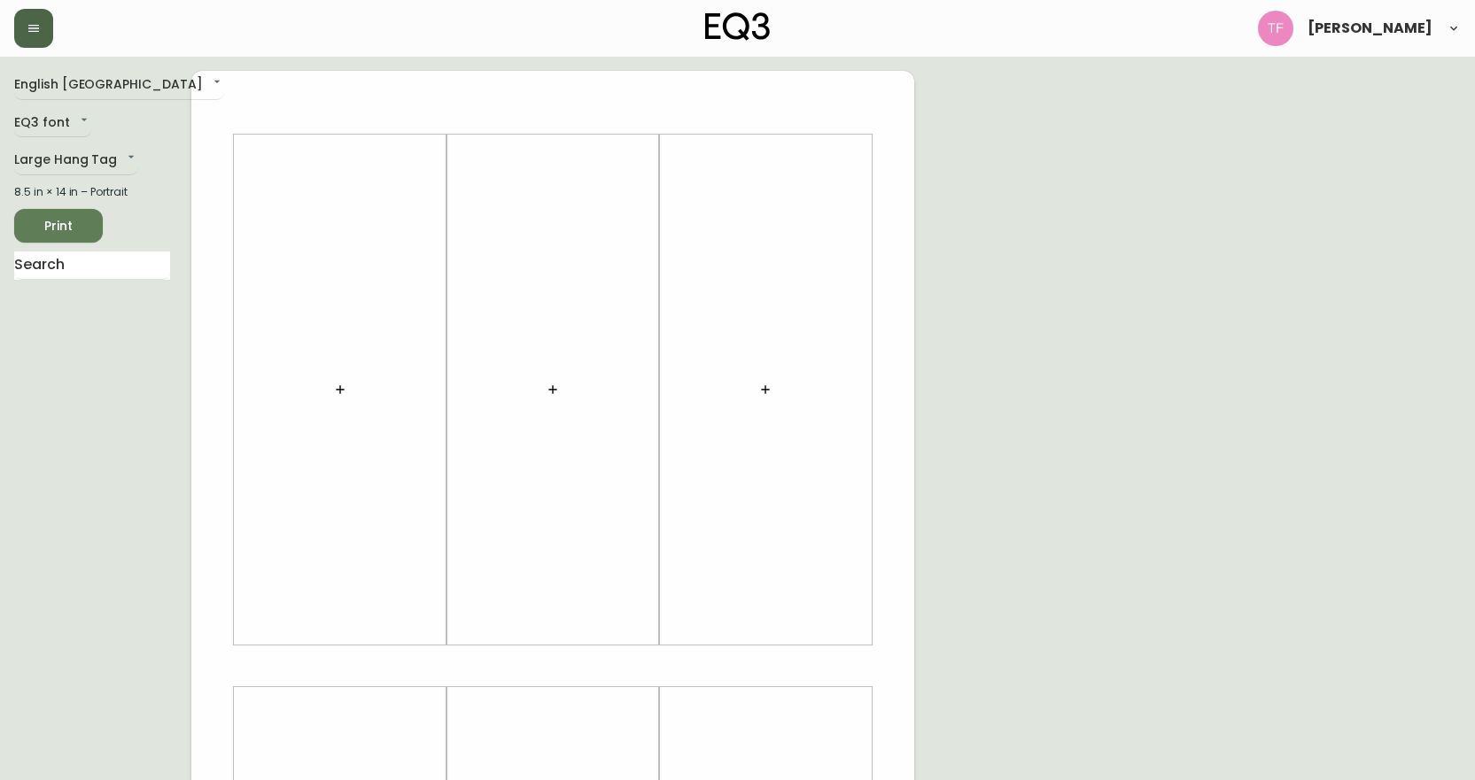
click at [34, 30] on icon "button" at bounding box center [34, 28] width 14 height 14
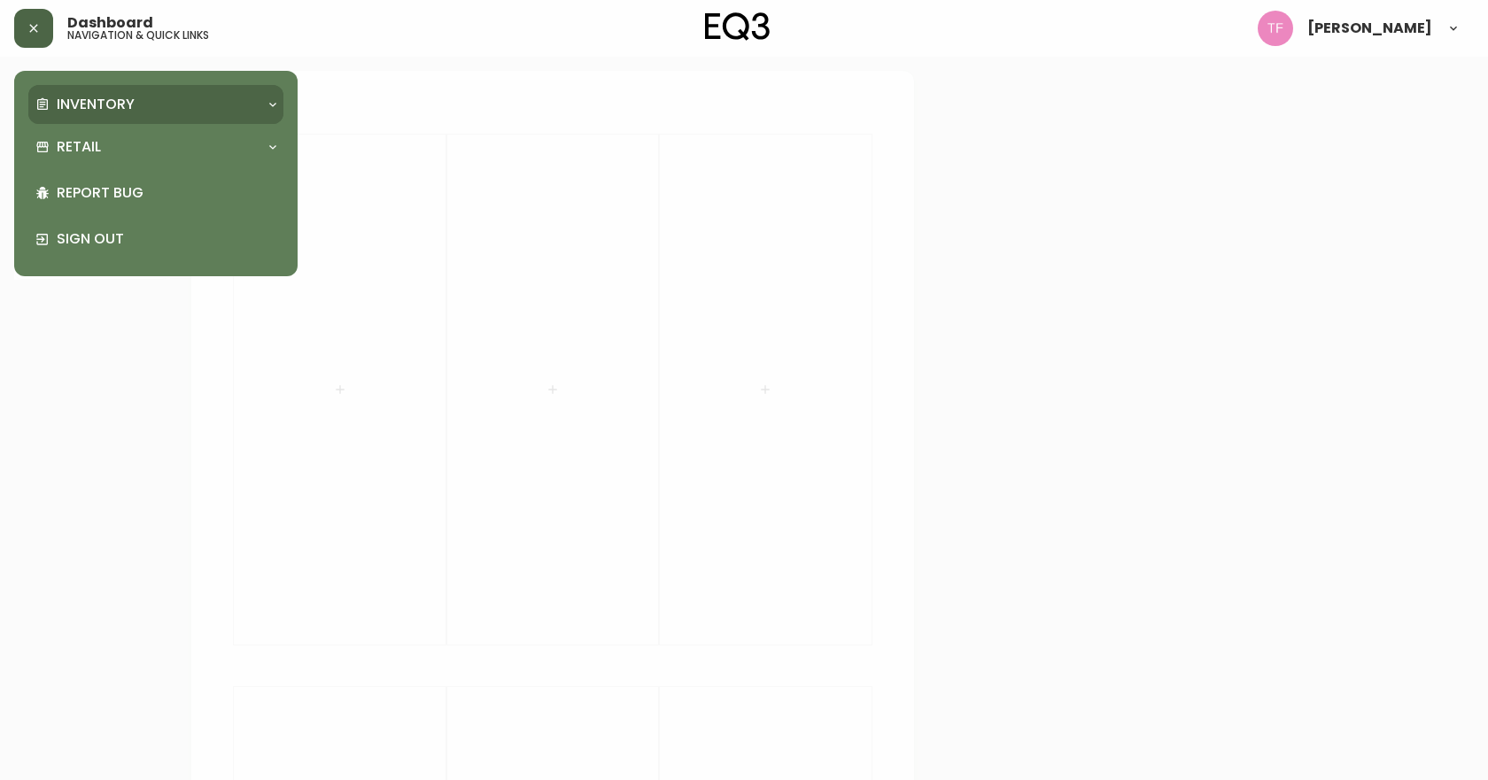
click at [66, 97] on p "Inventory" at bounding box center [96, 104] width 78 height 19
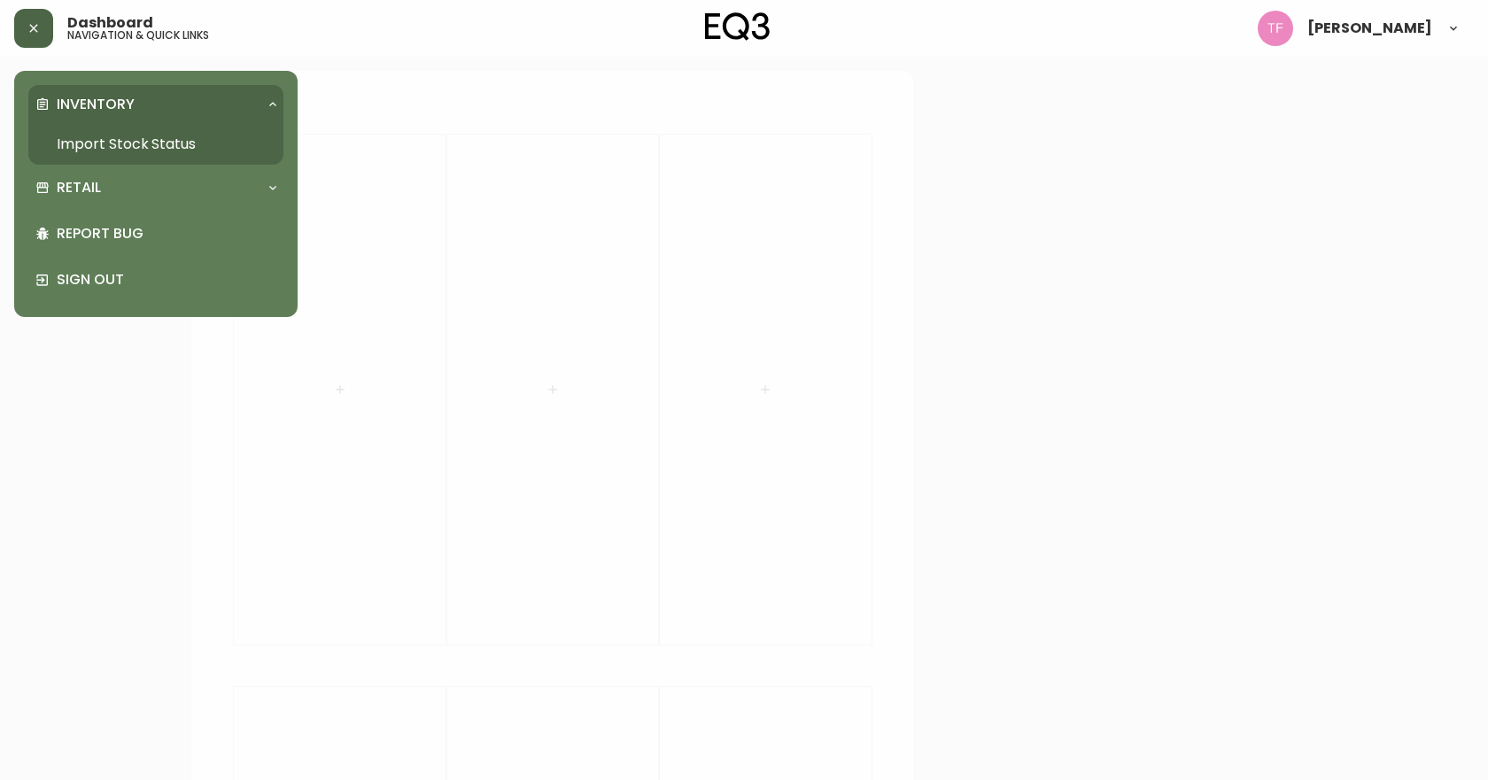
click at [122, 137] on link "Import Stock Status" at bounding box center [155, 144] width 255 height 41
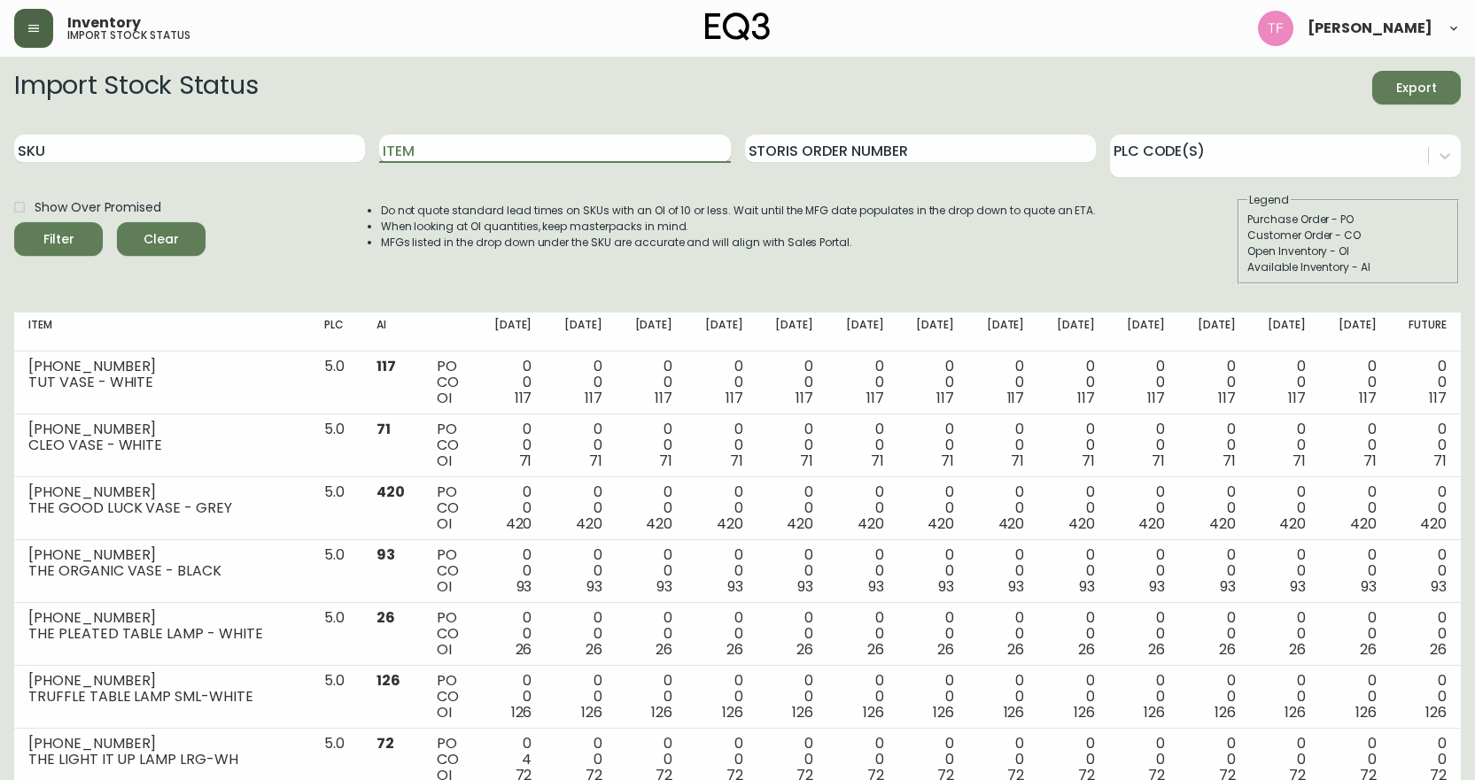
click at [458, 152] on input "Item" at bounding box center [554, 149] width 351 height 28
type input "TRIFLORA"
click at [14, 222] on button "Filter" at bounding box center [58, 239] width 89 height 34
